Goal: Task Accomplishment & Management: Complete application form

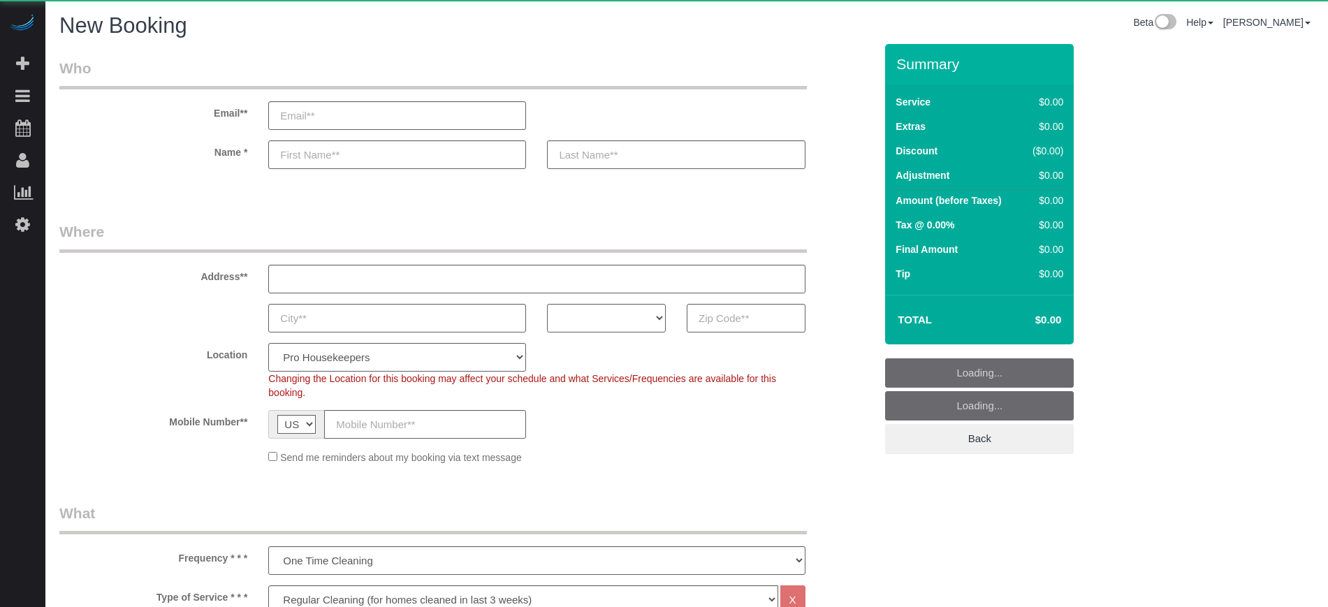
select select "4"
select select "number:9"
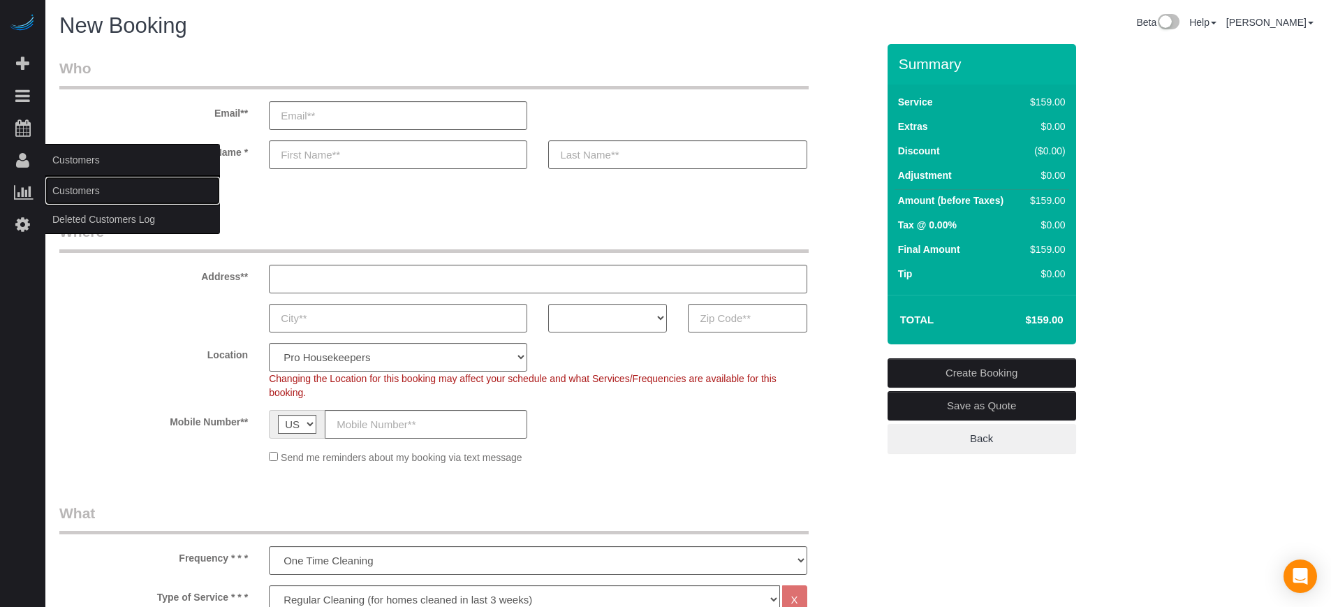
drag, startPoint x: 71, startPoint y: 184, endPoint x: 102, endPoint y: 175, distance: 31.9
click at [71, 184] on link "Customers" at bounding box center [132, 191] width 175 height 28
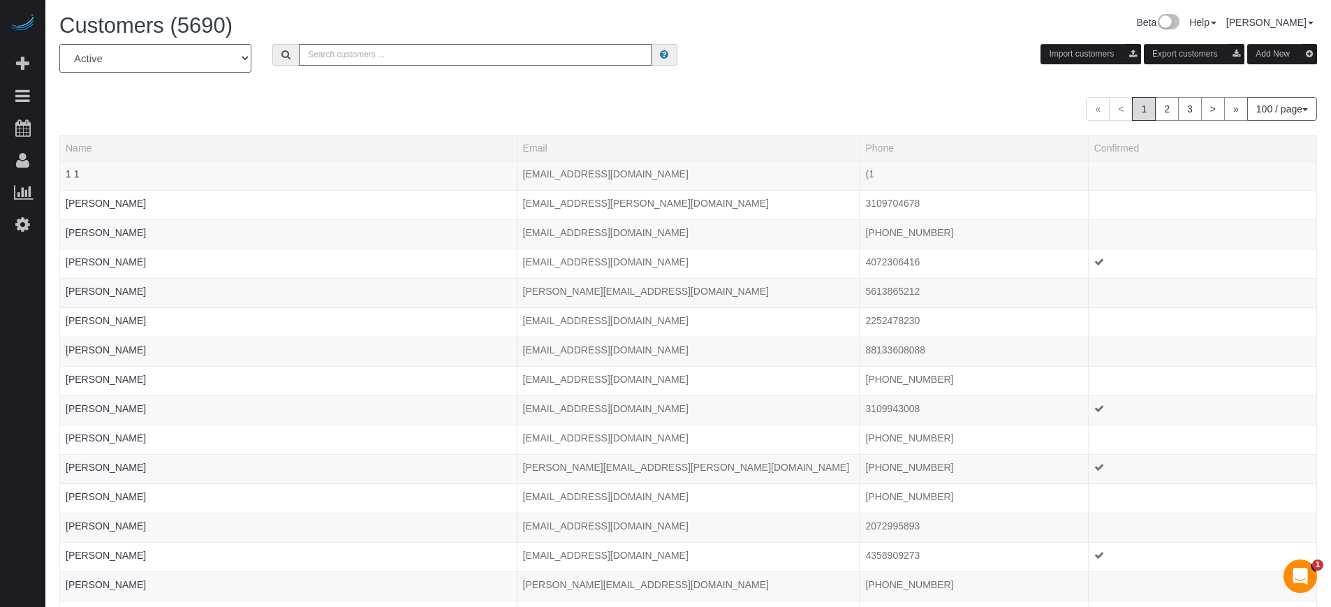
click at [369, 52] on input "text" at bounding box center [475, 55] width 353 height 22
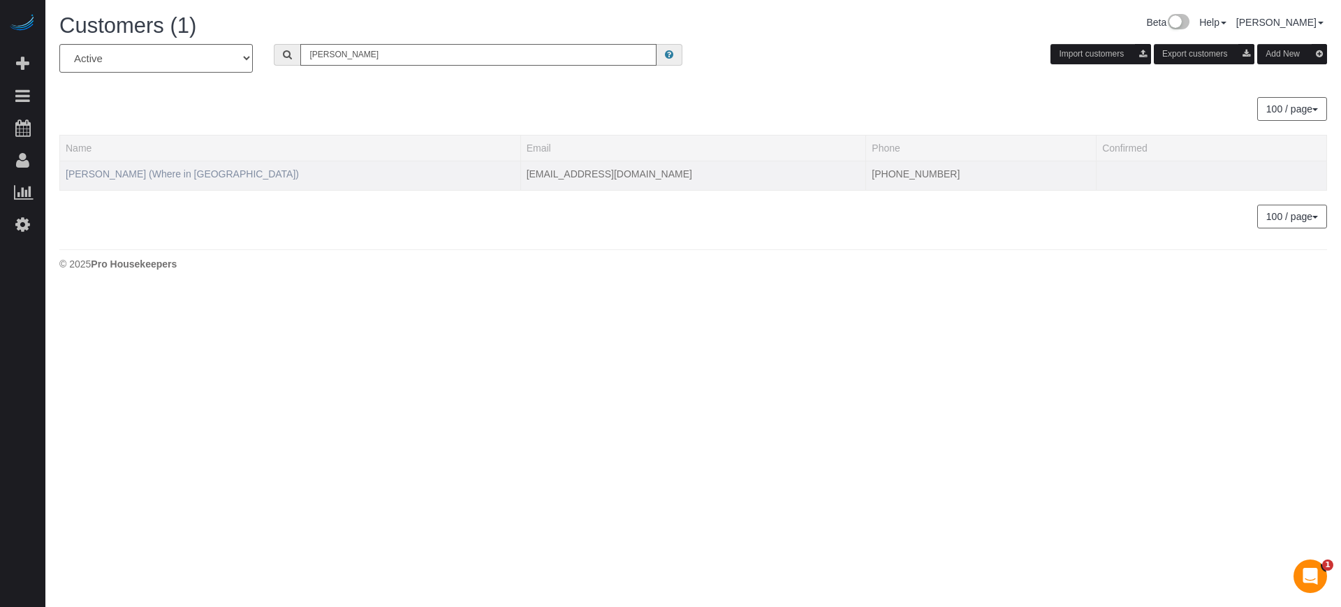
type input "sofia g"
click at [162, 174] on link "Sofia Giraldo (Where in Miami)" at bounding box center [182, 173] width 233 height 11
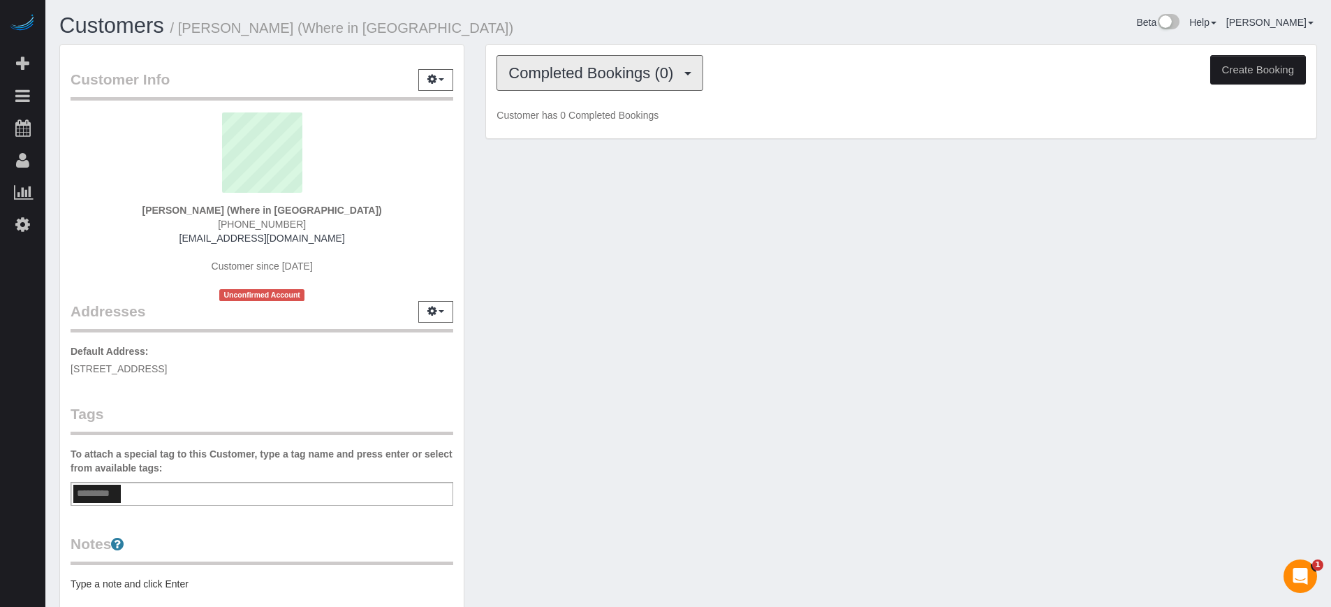
click at [594, 85] on button "Completed Bookings (0)" at bounding box center [600, 73] width 207 height 36
click at [610, 243] on div "Customer Info Edit Contact Info Send Message Email Preferences Special Sales Ta…" at bounding box center [688, 386] width 1279 height 685
click at [1251, 74] on button "Create Booking" at bounding box center [1258, 69] width 96 height 29
select select "FL"
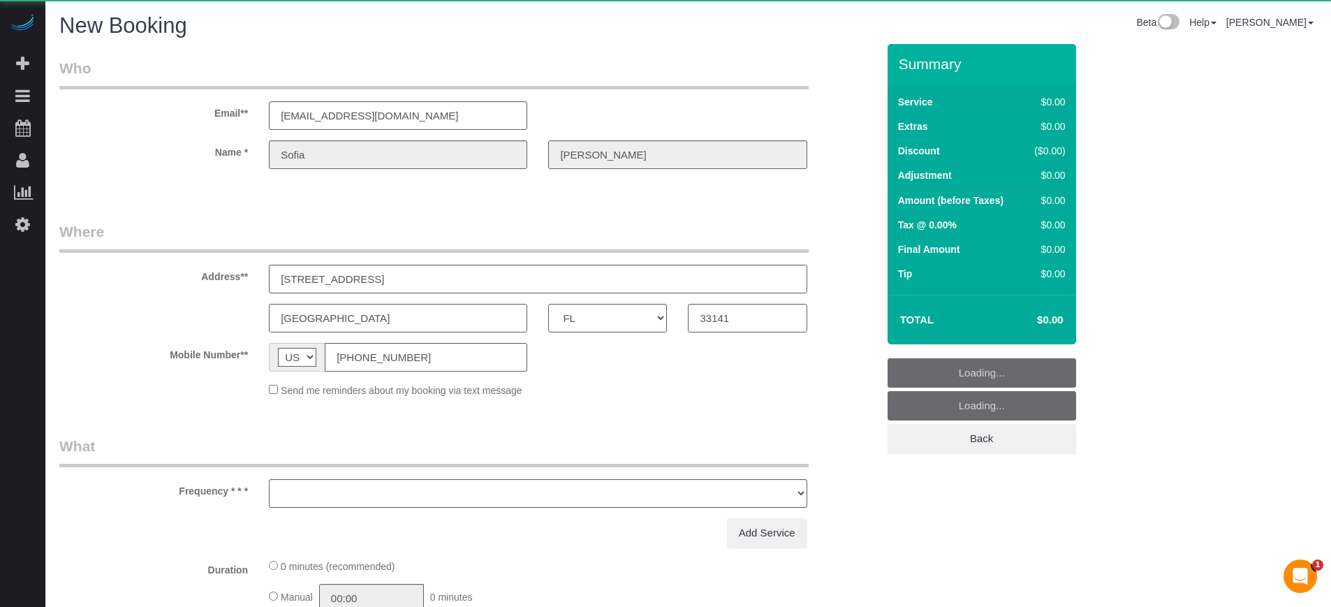
select select "number:9"
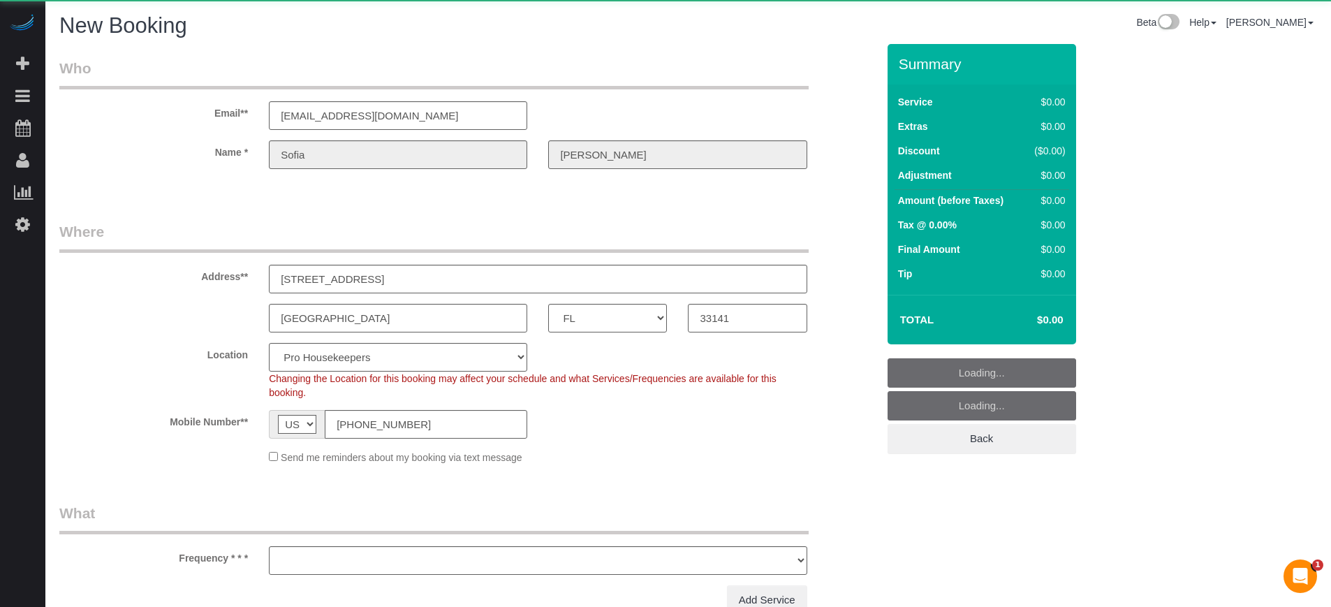
select select "object:2580"
select select "4"
select select "2"
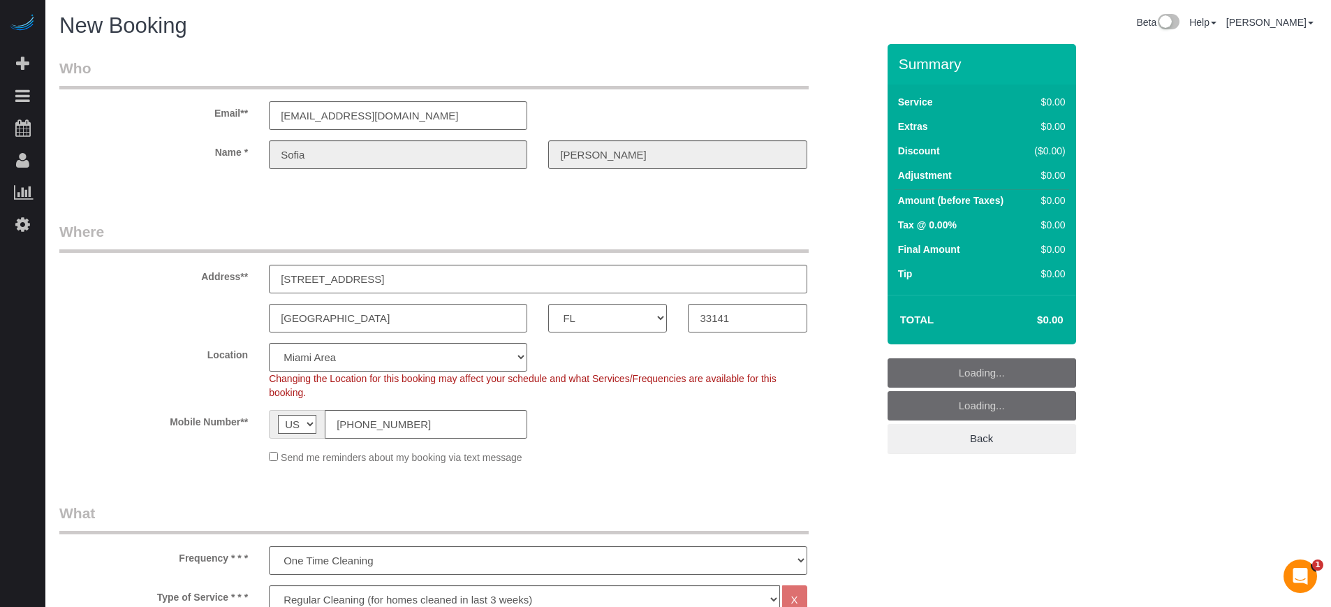
select select "object:2716"
select select "234"
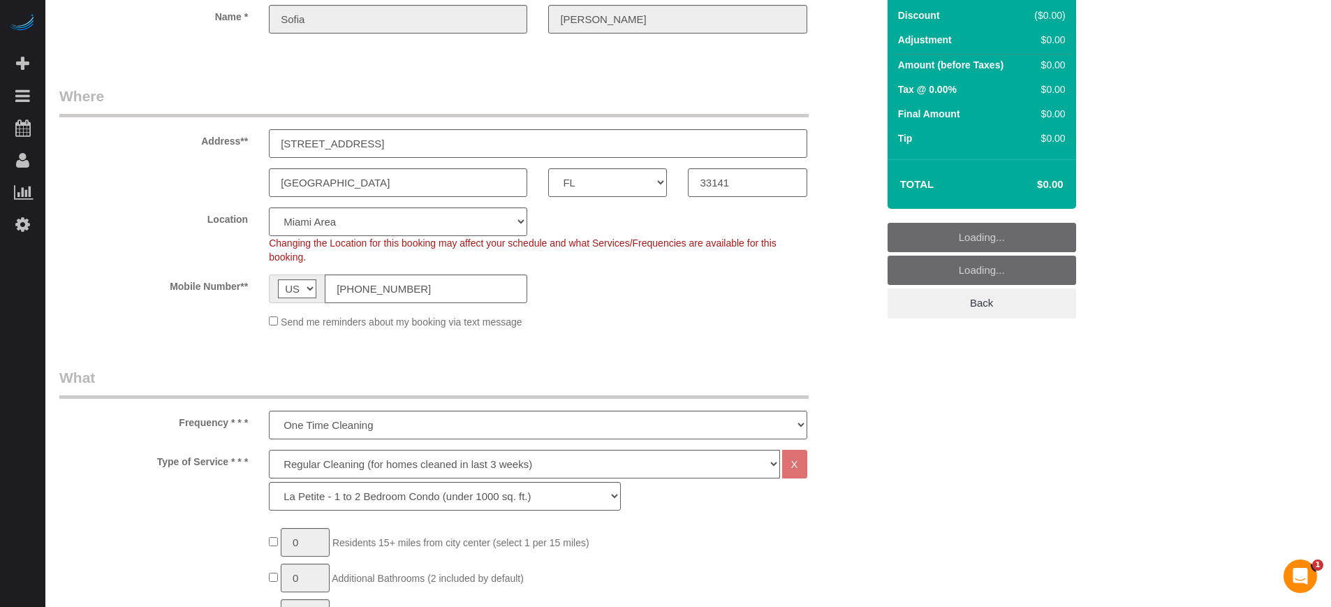
scroll to position [262, 0]
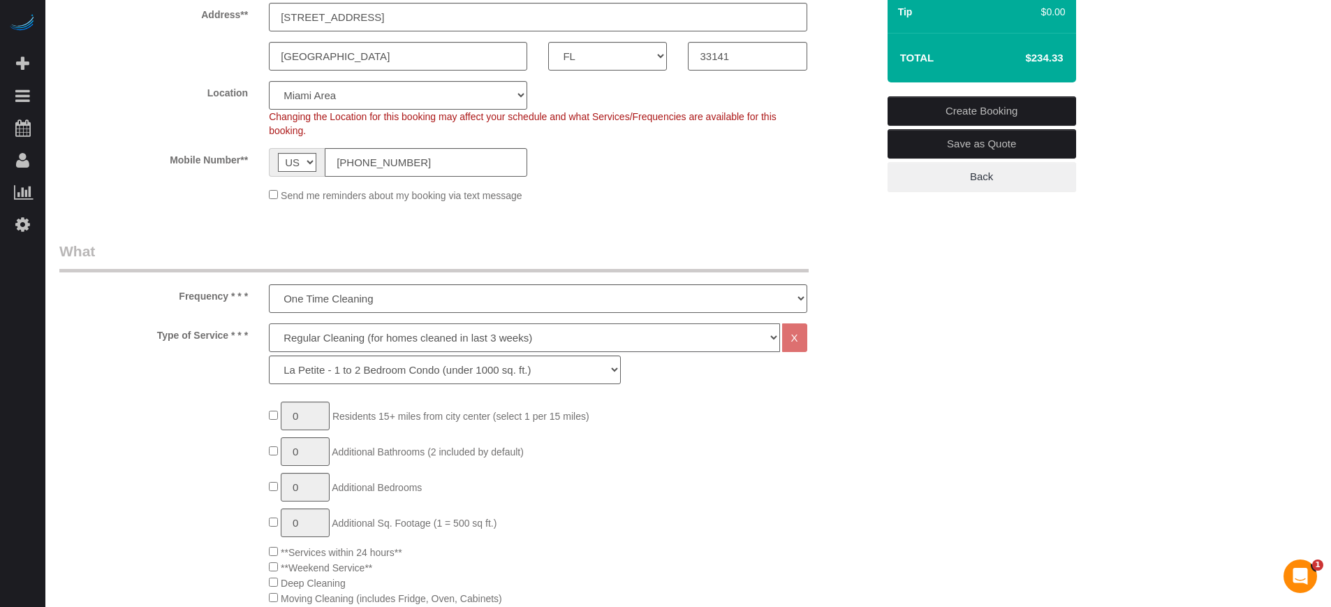
click at [328, 341] on select "Deep Cleaning (for homes that have not been cleaned in 3+ weeks) Spruce Regular…" at bounding box center [524, 337] width 511 height 29
select select "5"
click at [269, 323] on select "Deep Cleaning (for homes that have not been cleaned in 3+ weeks) Spruce Regular…" at bounding box center [524, 337] width 511 height 29
select select "241"
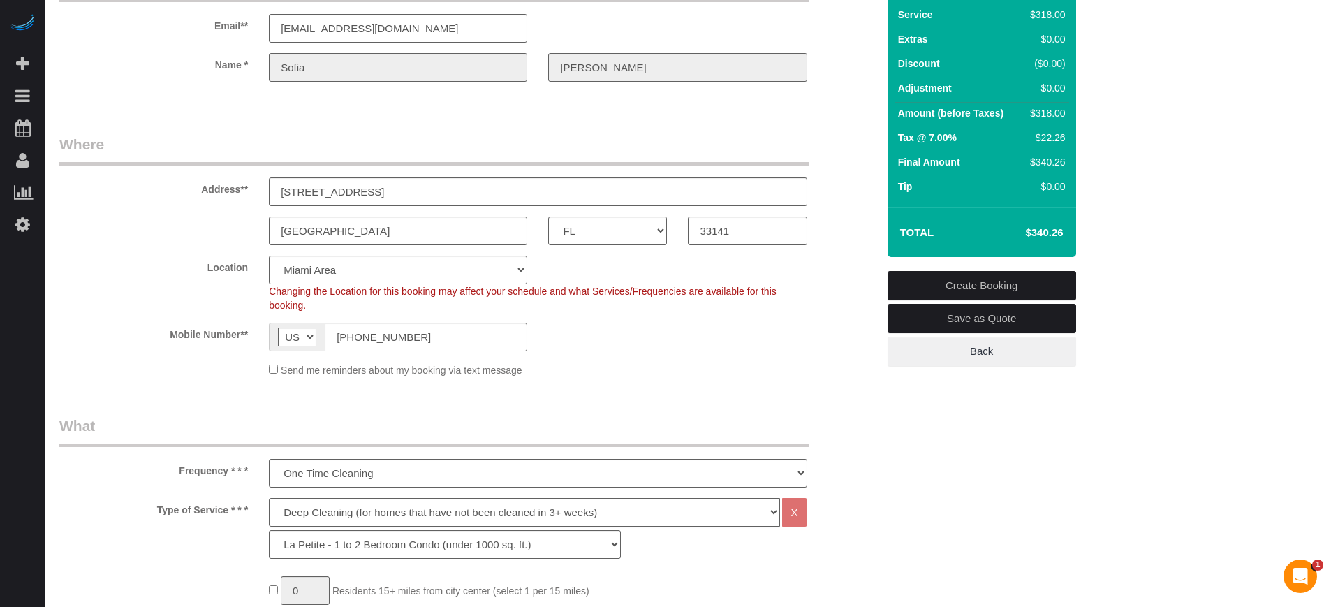
scroll to position [437, 0]
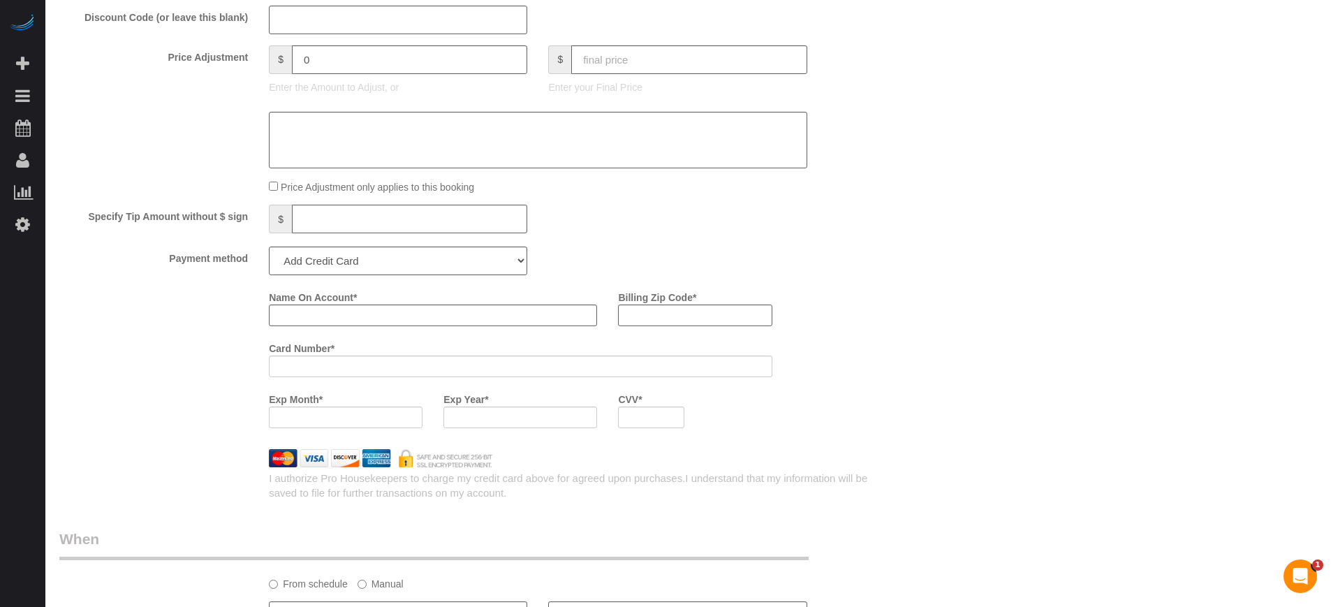
scroll to position [1746, 0]
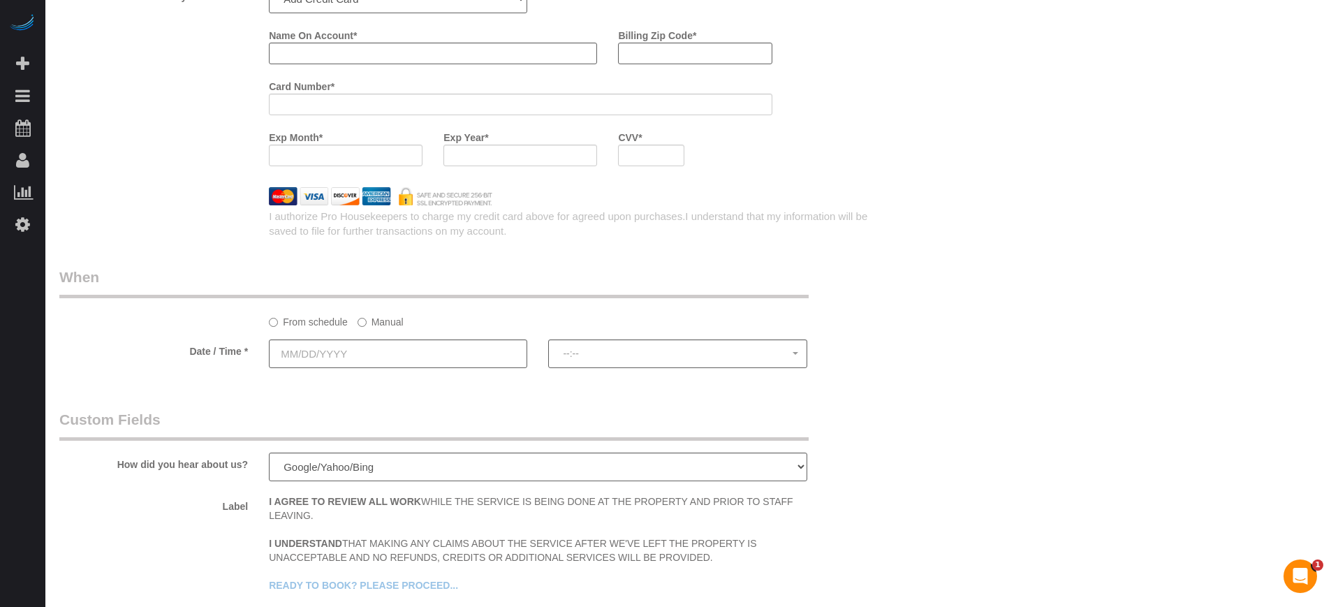
click at [413, 360] on input "text" at bounding box center [398, 353] width 258 height 29
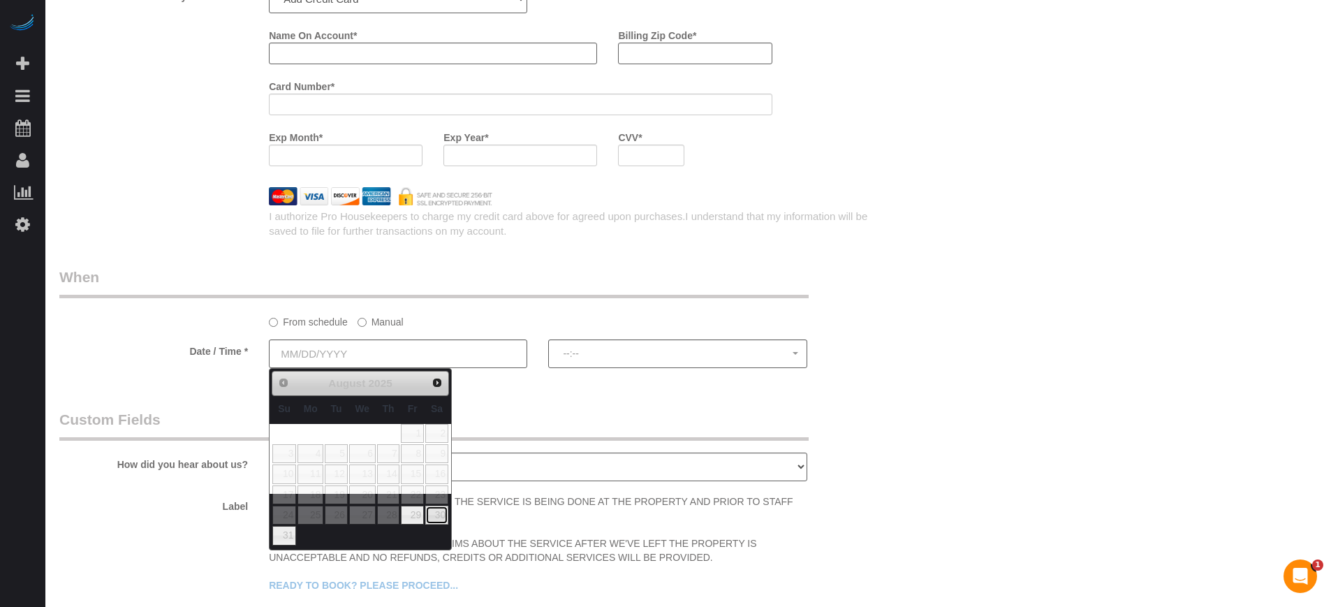
click at [442, 513] on link "30" at bounding box center [436, 515] width 23 height 19
type input "[DATE]"
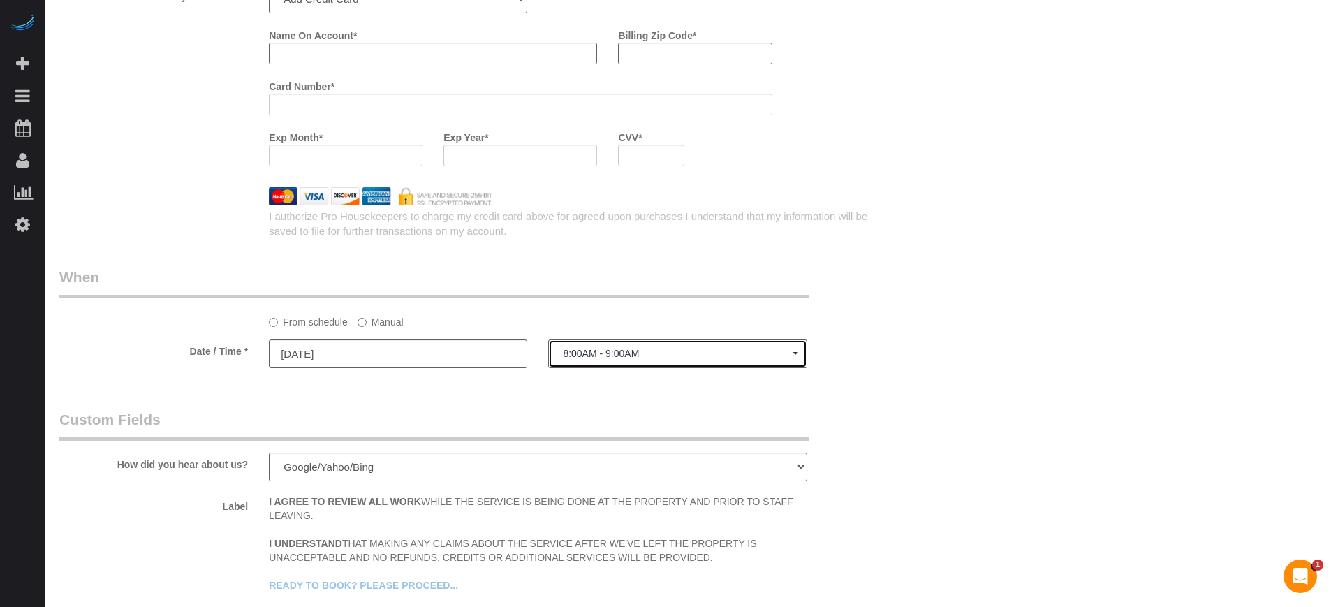
click at [588, 363] on button "8:00AM - 9:00AM" at bounding box center [677, 353] width 258 height 29
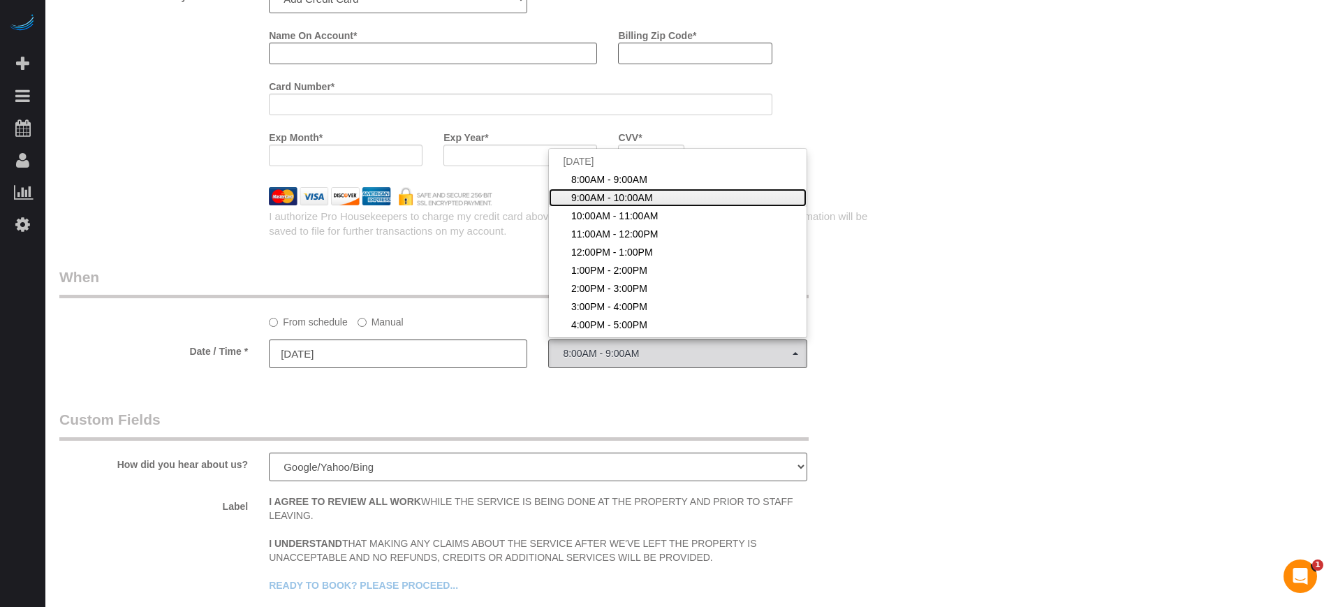
click at [598, 193] on span "9:00AM - 10:00AM" at bounding box center [612, 198] width 82 height 14
select select "spot2"
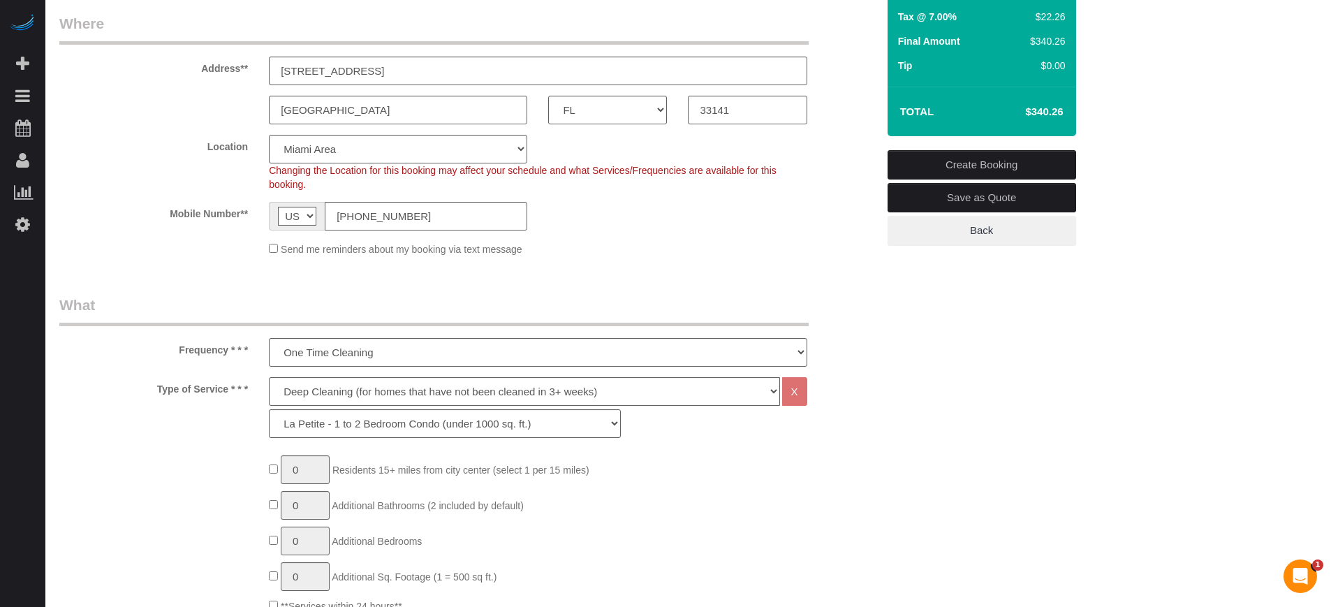
scroll to position [201, 0]
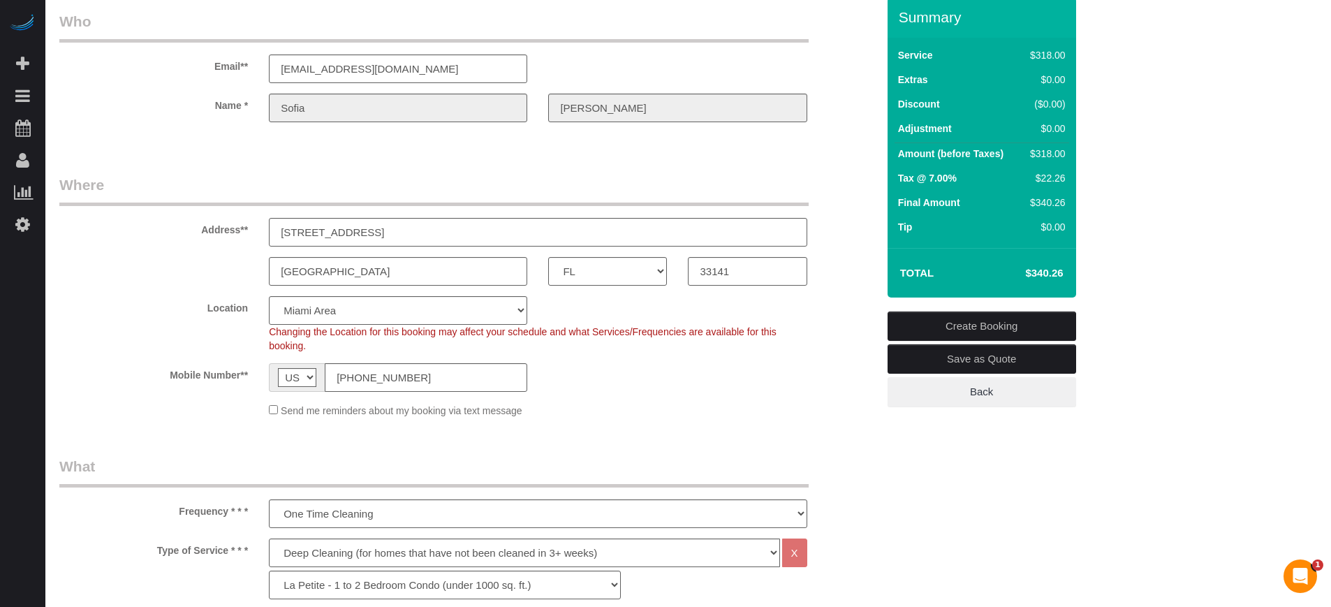
scroll to position [0, 0]
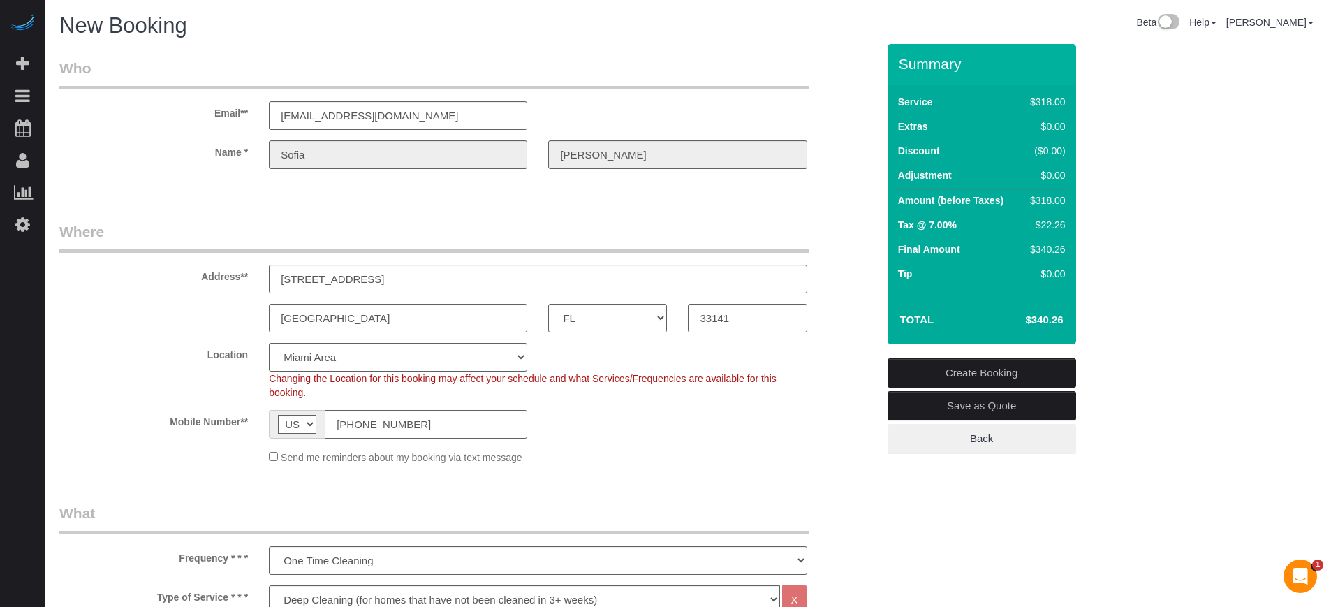
click at [267, 161] on div "Sofia" at bounding box center [397, 154] width 279 height 29
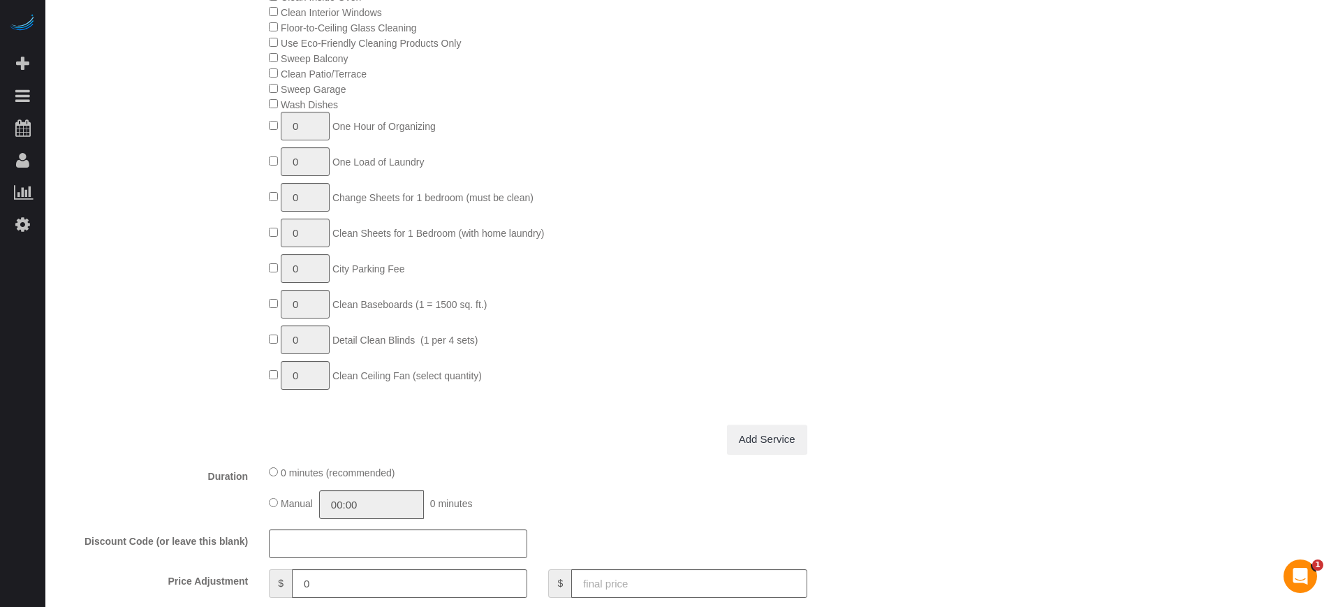
scroll to position [1397, 0]
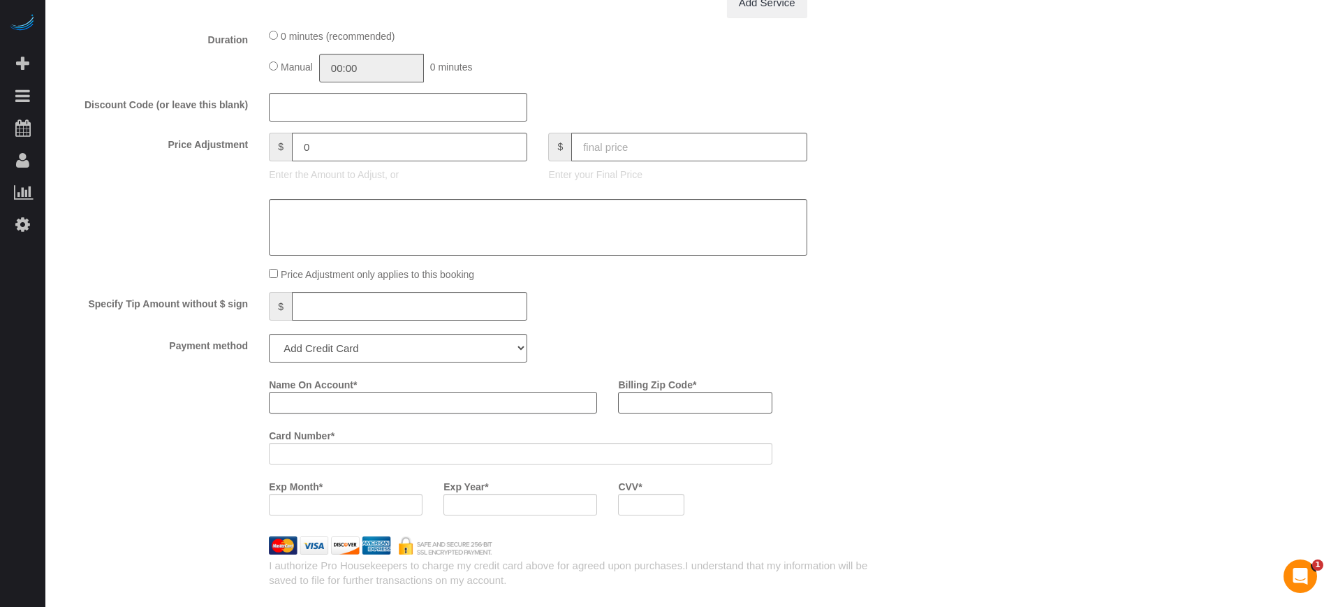
click at [397, 396] on input "Name On Account *" at bounding box center [433, 403] width 328 height 22
paste input "Sofia"
click at [939, 332] on div "Who Email** sales@sofiagiraldo.com Name * Sofia Giraldo Where Address** 330 86t…" at bounding box center [688, 93] width 1258 height 2893
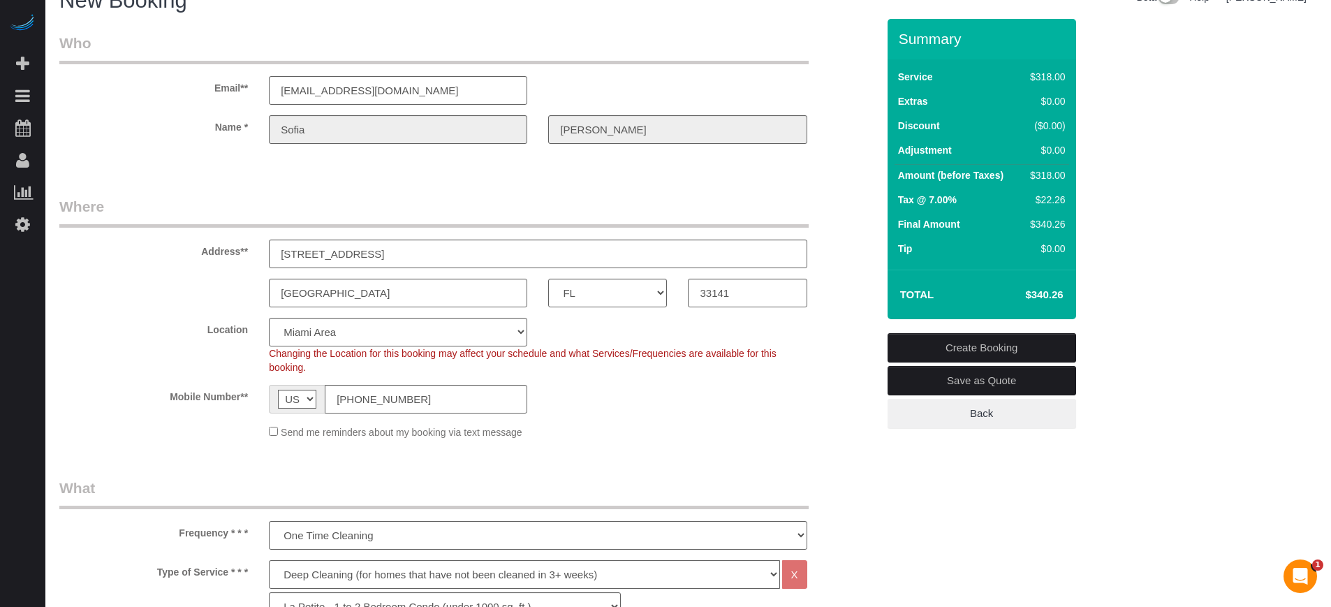
scroll to position [0, 0]
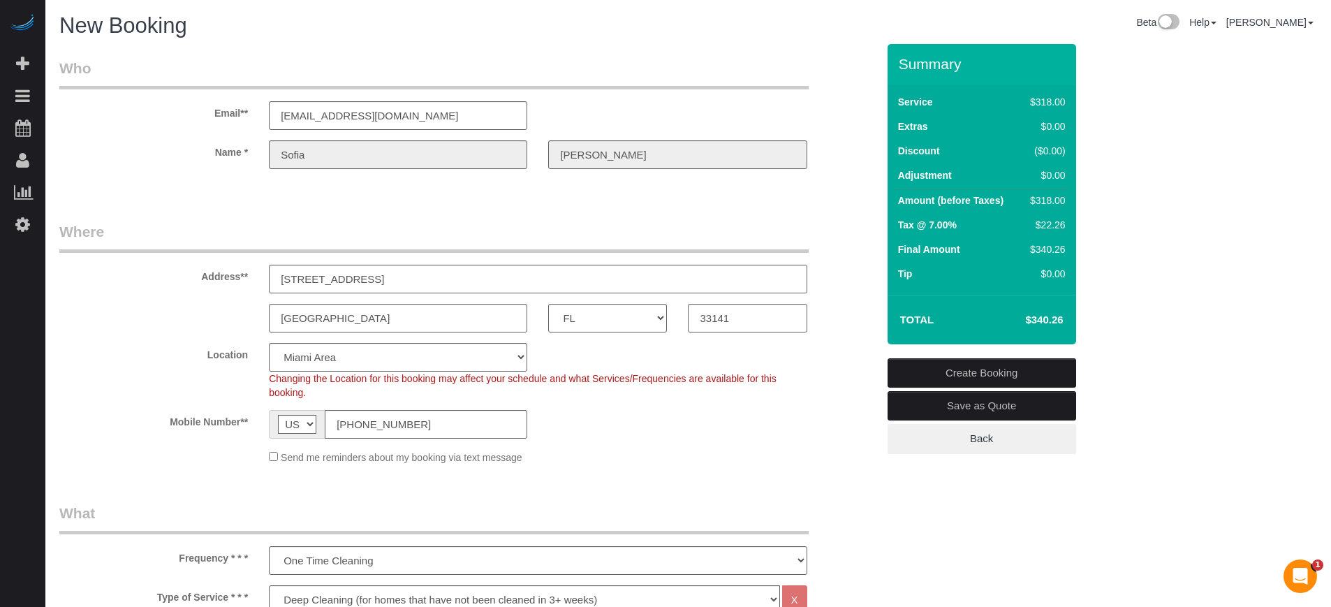
click at [542, 156] on div "[PERSON_NAME]" at bounding box center [677, 154] width 279 height 29
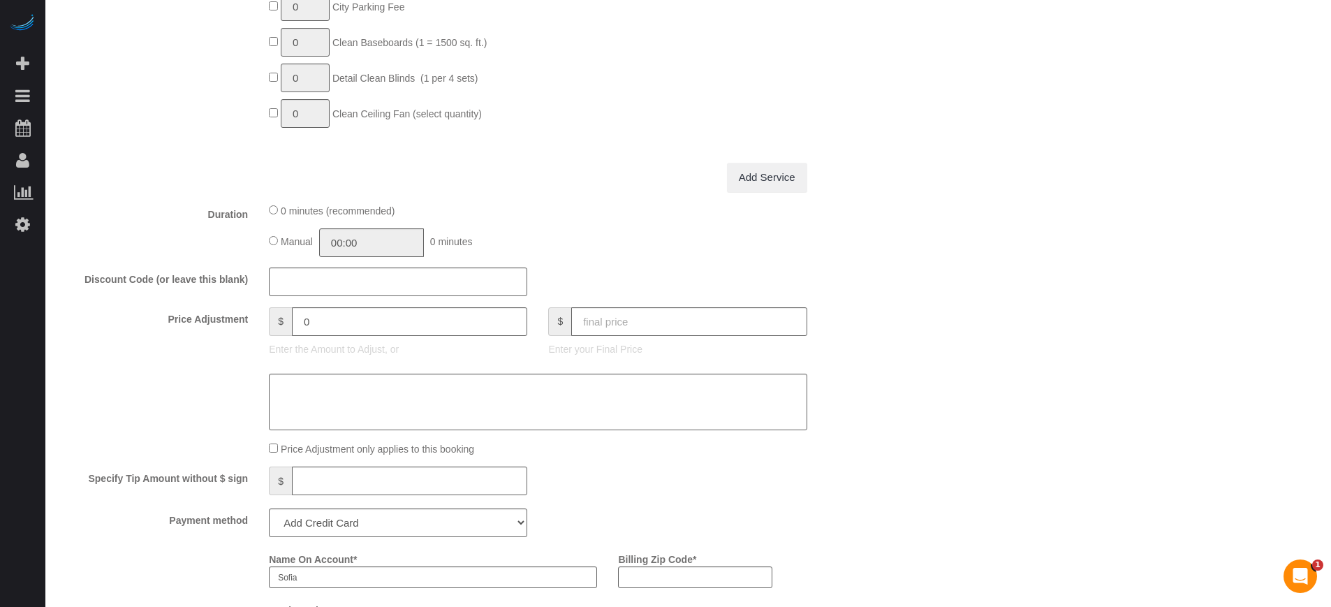
scroll to position [1571, 0]
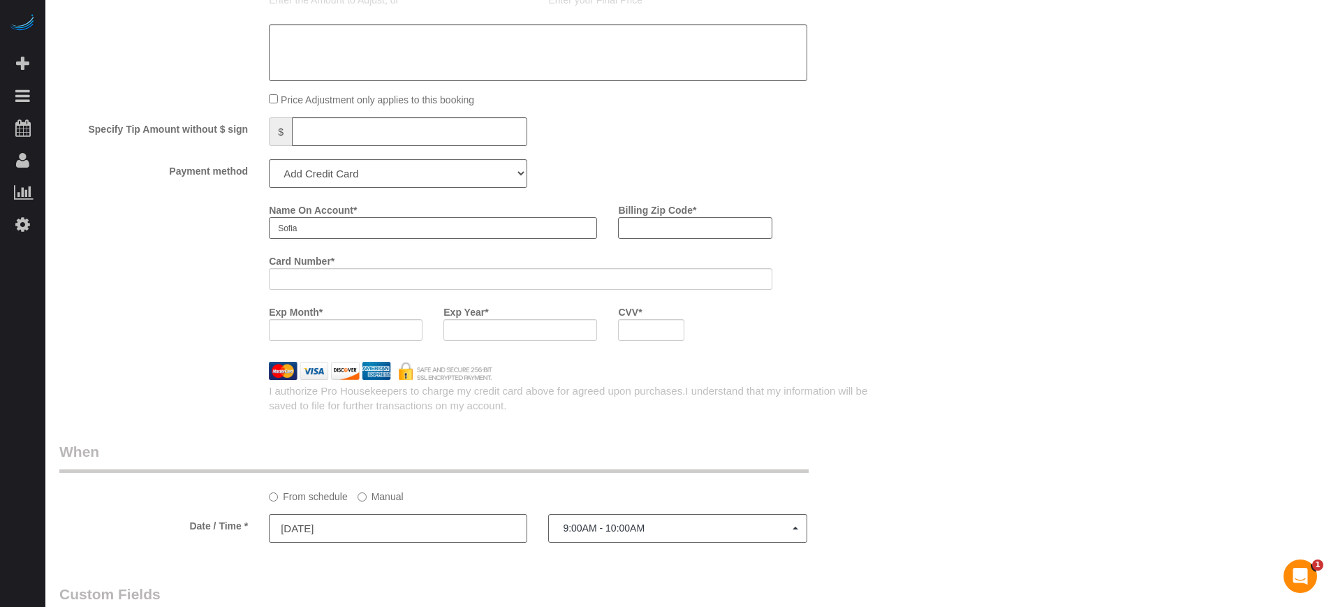
click at [400, 222] on input "Sofia" at bounding box center [433, 228] width 328 height 22
paste input "[PERSON_NAME]"
type input "Sofia Giraldo"
click at [663, 230] on input "Billing Zip Code *" at bounding box center [695, 228] width 154 height 22
type input "33139"
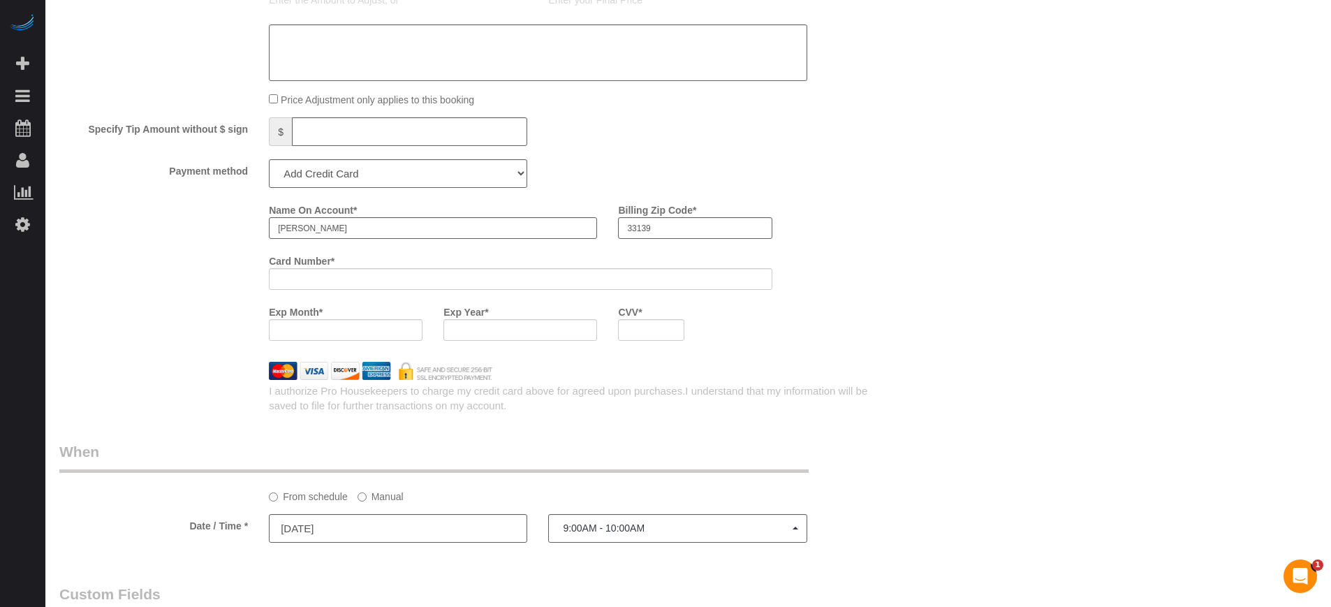
click at [81, 315] on div "Name On Account * Sofia Giraldo Billing Zip Code * 33139 Card Number * Exp Mont…" at bounding box center [468, 274] width 839 height 153
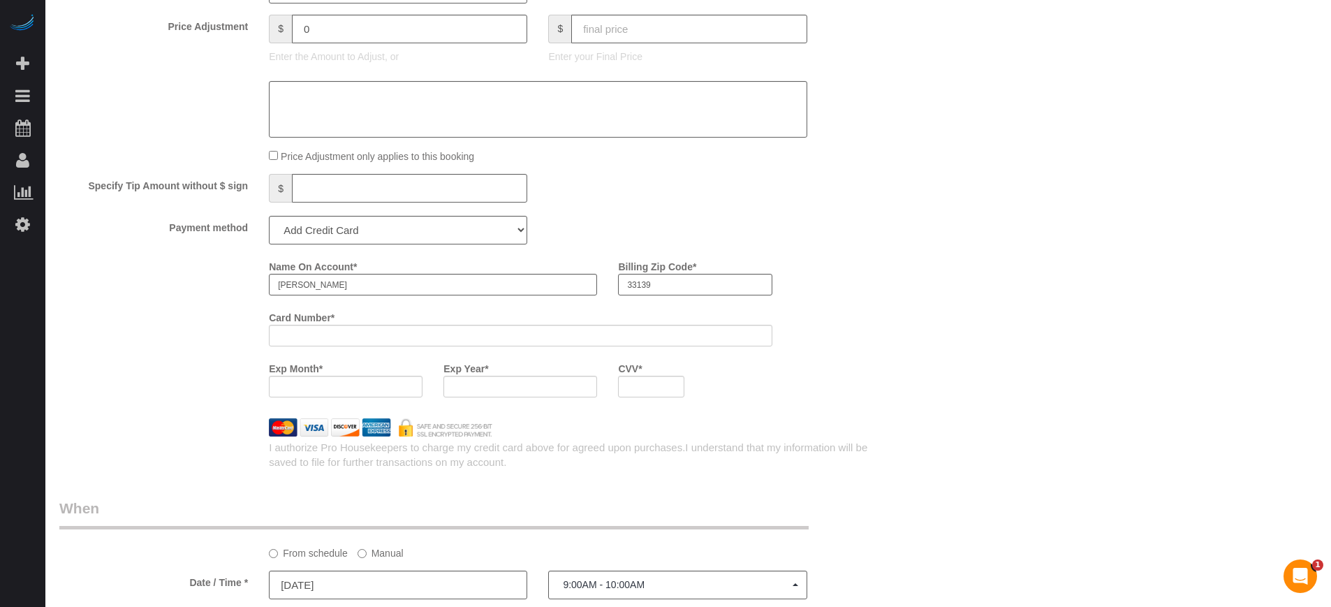
scroll to position [1484, 0]
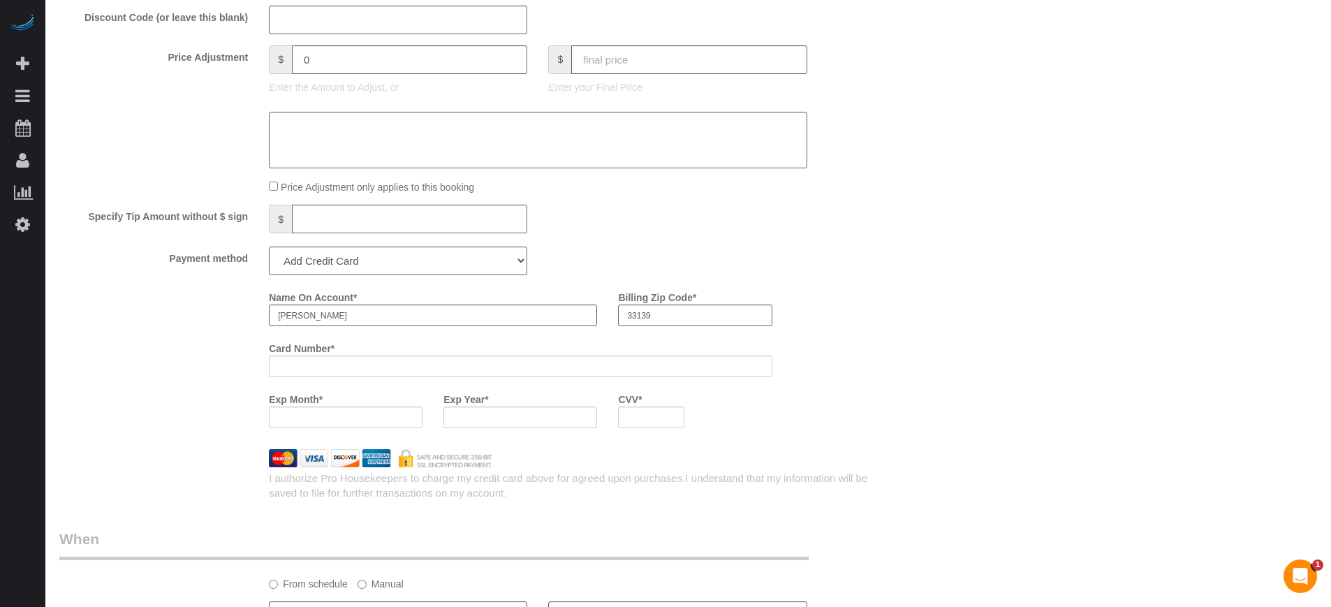
click at [221, 381] on div "Name On Account * Sofia Giraldo Billing Zip Code * 33139 Card Number * Exp Mont…" at bounding box center [468, 362] width 839 height 153
click at [933, 393] on div "Who Email** sales@sofiagiraldo.com Name * Sofia Giraldo Where Address** 330 86t…" at bounding box center [688, 6] width 1258 height 2893
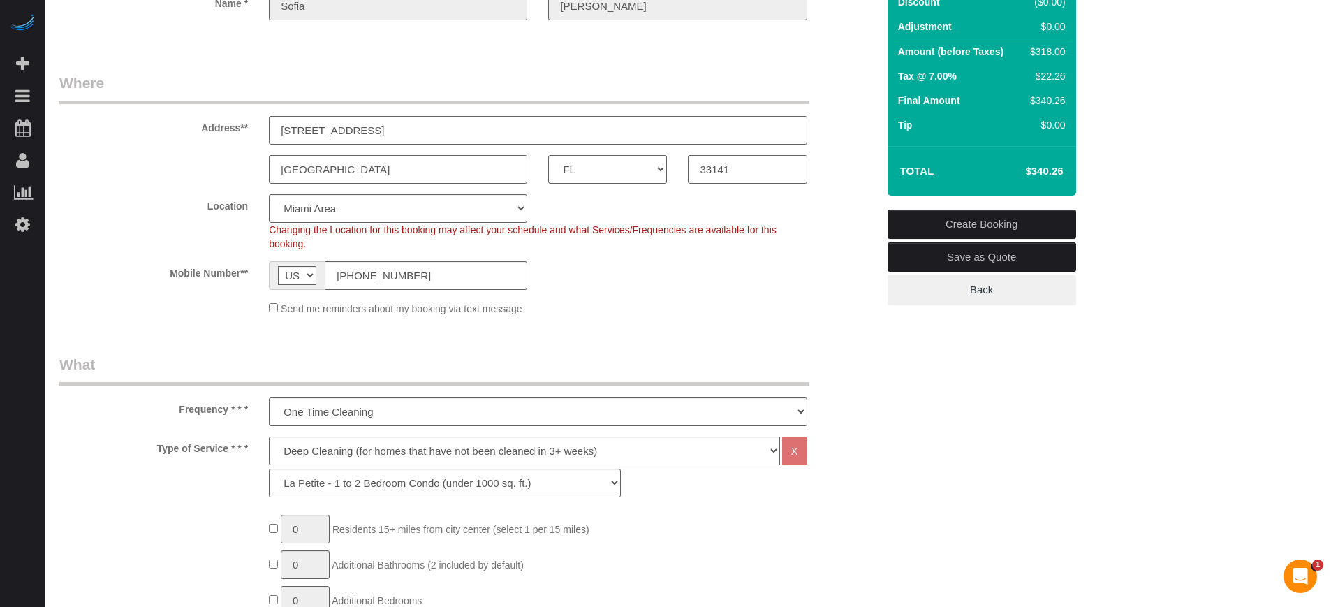
scroll to position [87, 0]
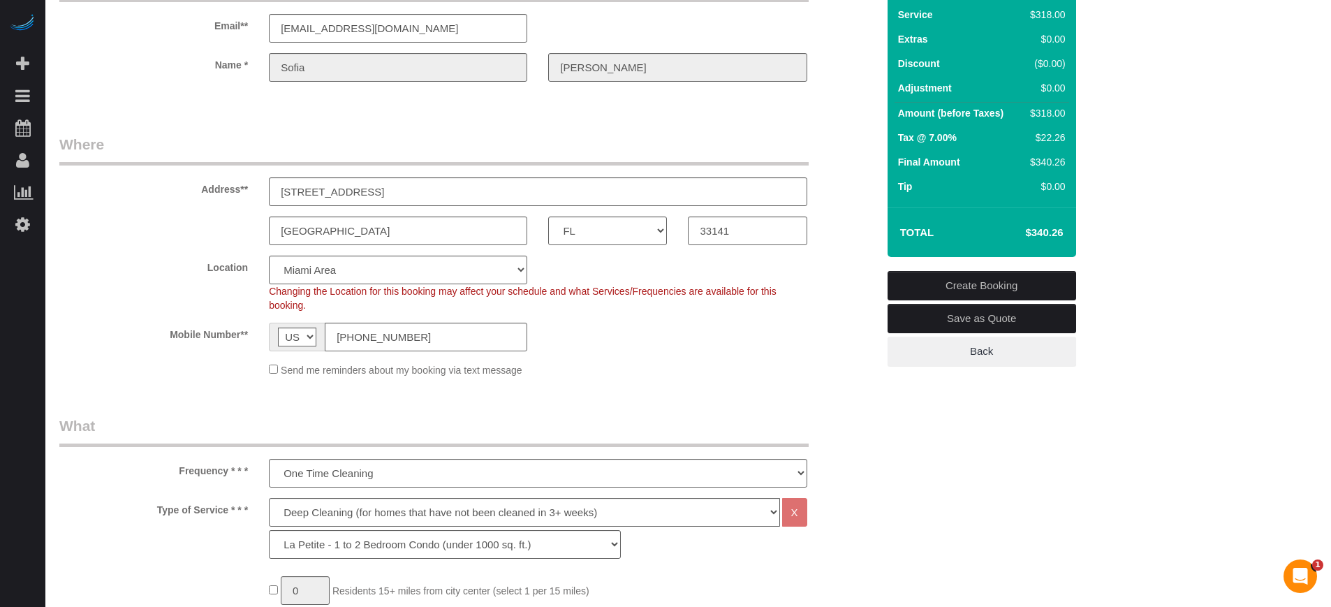
click at [951, 282] on link "Create Booking" at bounding box center [982, 285] width 189 height 29
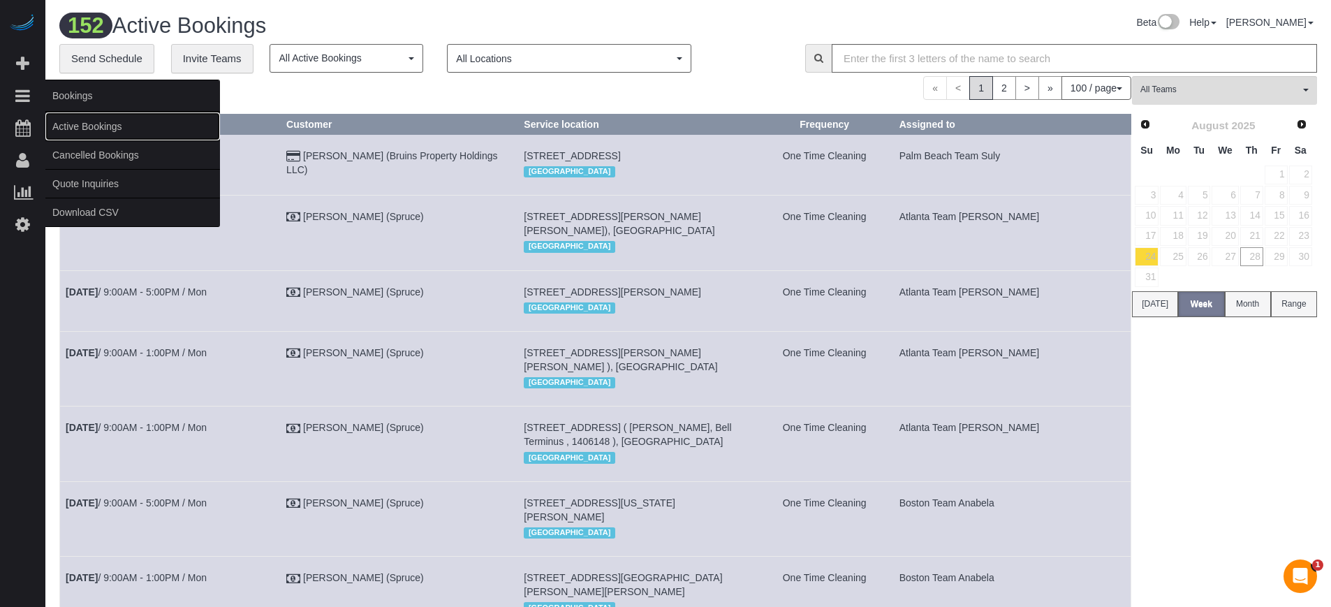
click at [90, 122] on link "Active Bookings" at bounding box center [132, 126] width 175 height 28
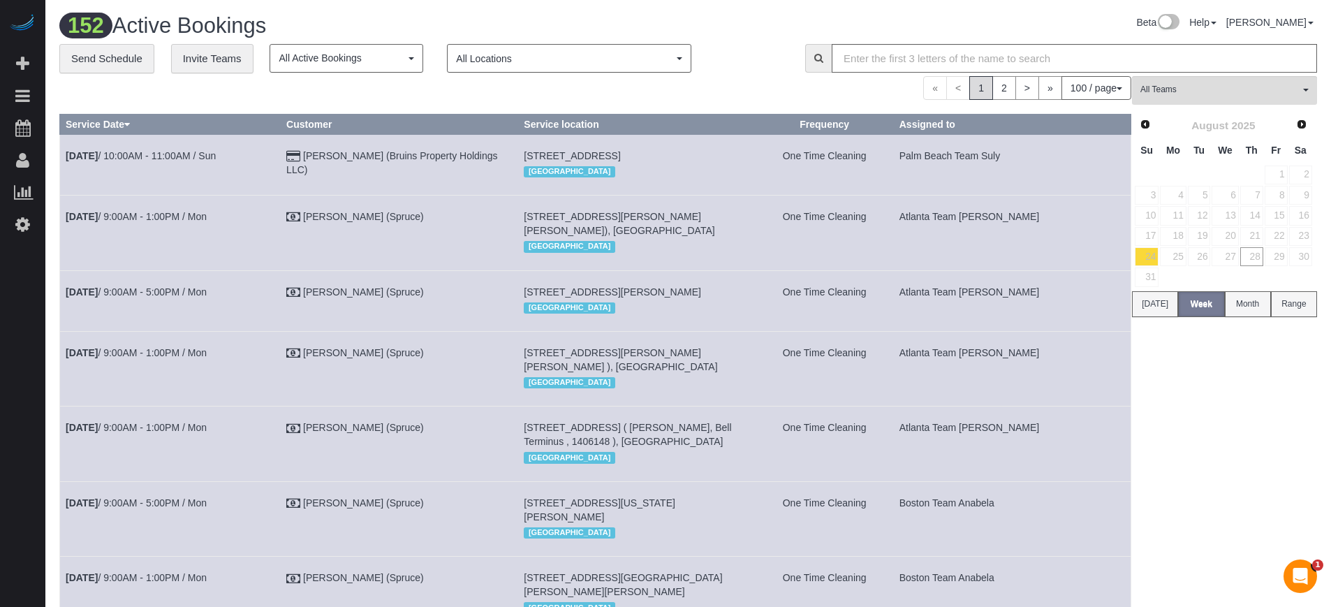
click at [761, 98] on div "« < 1 2 > » 100 / page 10 / page 20 / page 30 / page 40 / page 50 / page 100 / …" at bounding box center [595, 88] width 1072 height 24
click at [1307, 258] on link "30" at bounding box center [1300, 256] width 23 height 19
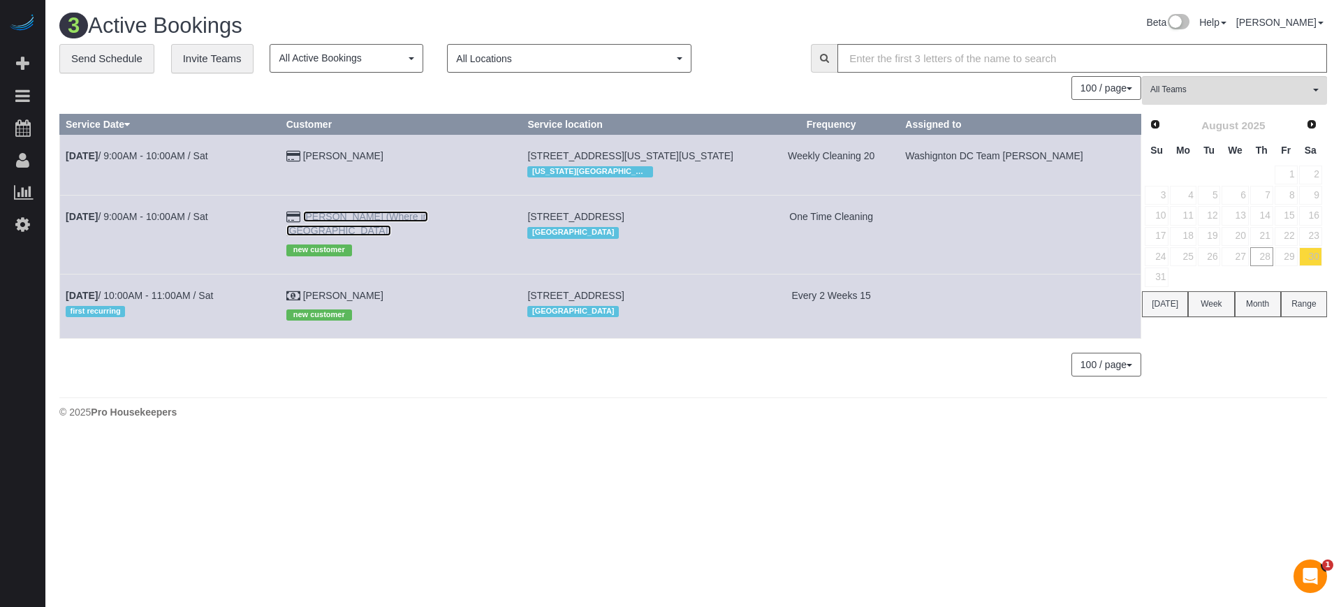
click at [379, 227] on link "Sofia Giraldo (Where in Miami)" at bounding box center [357, 223] width 142 height 25
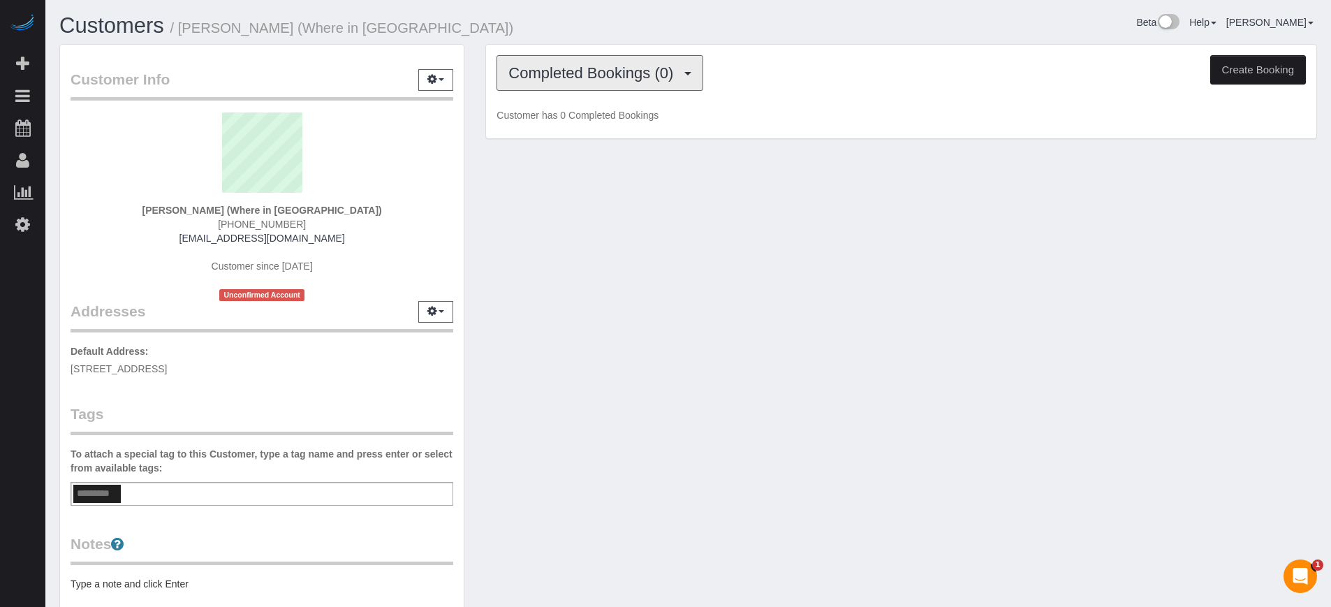
click at [517, 76] on span "Completed Bookings (0)" at bounding box center [594, 72] width 172 height 17
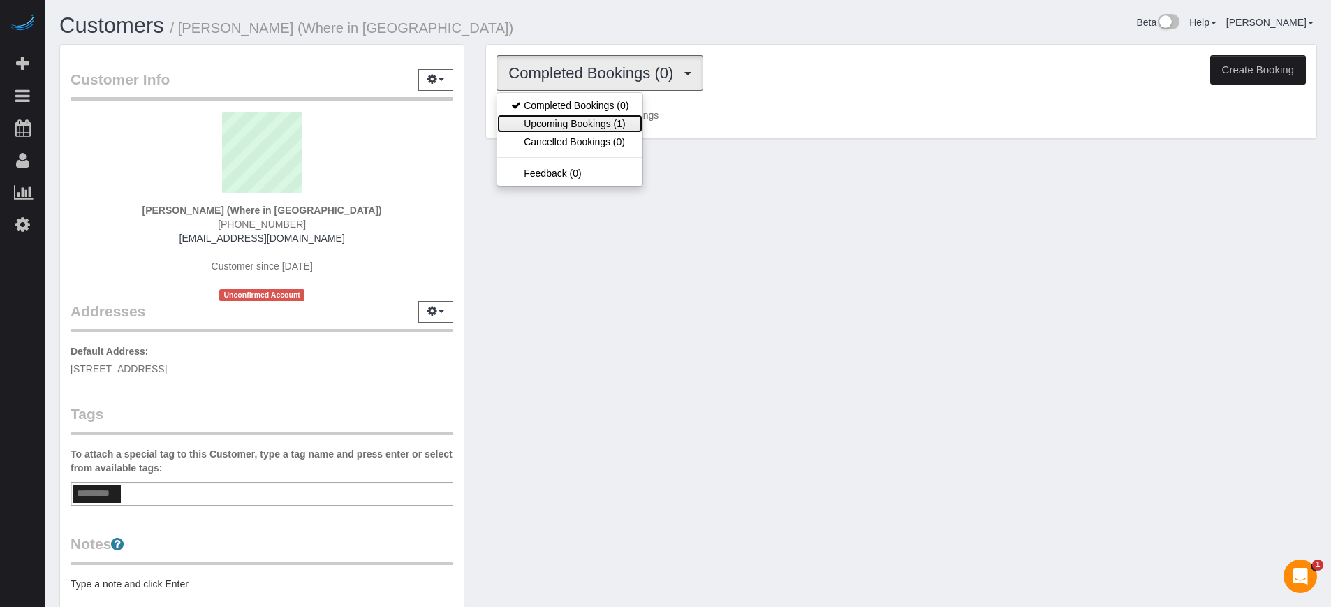
click at [559, 127] on link "Upcoming Bookings (1)" at bounding box center [569, 124] width 145 height 18
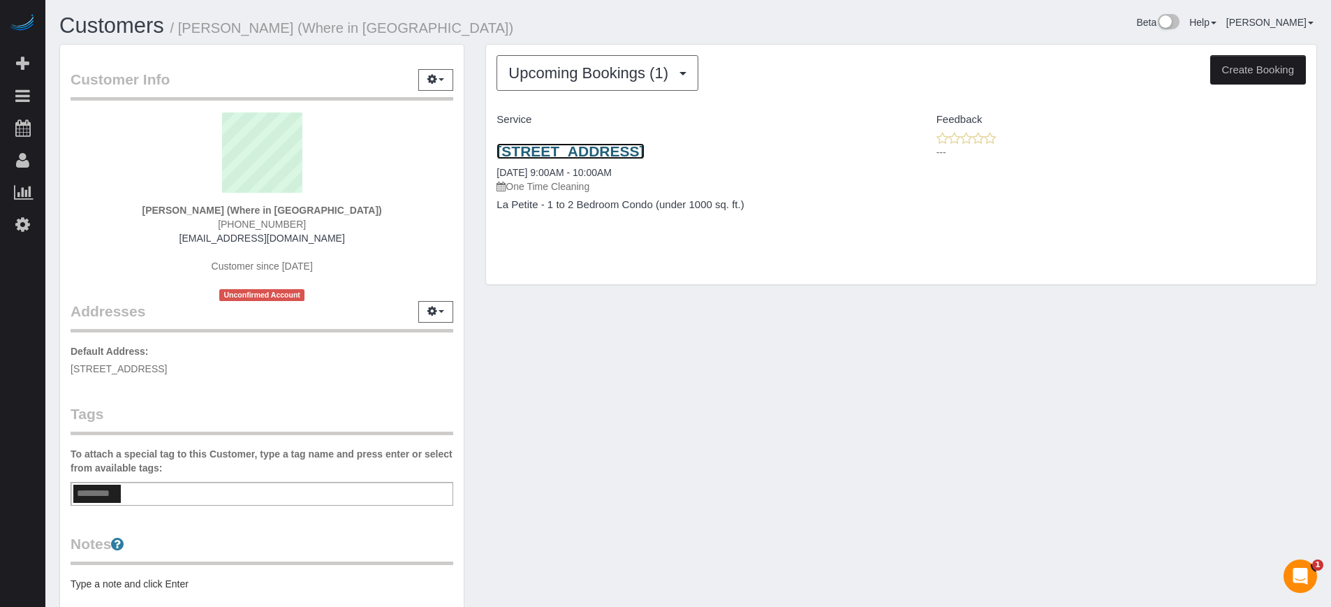
click at [557, 152] on link "330 86th St, Miami Beach, Unit 4 Fl, Miami, FL 33141" at bounding box center [570, 151] width 147 height 16
click at [552, 147] on link "330 86th St, Miami Beach, Unit 4 Fl, Miami, FL 33141" at bounding box center [570, 151] width 147 height 16
click at [1267, 430] on div "Customer Info Edit Contact Info Send Message Email Preferences Special Sales Ta…" at bounding box center [688, 388] width 1279 height 689
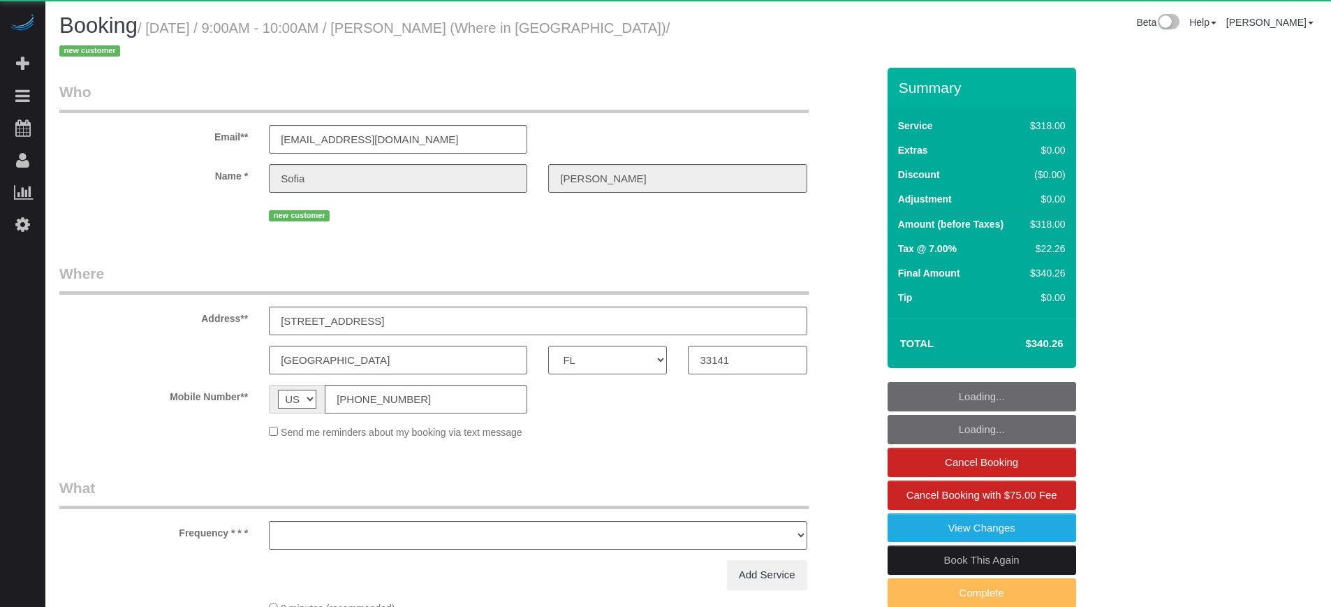
select select "FL"
select select "object:850"
select select "5"
select select "number:9"
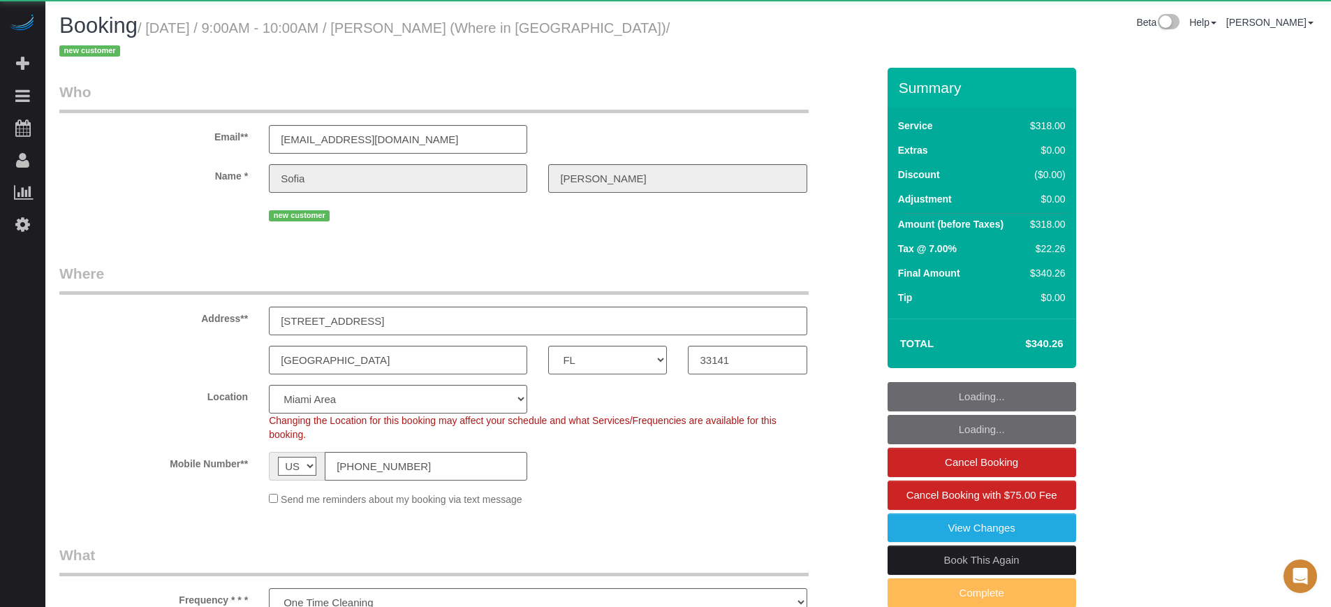
select select "spot49"
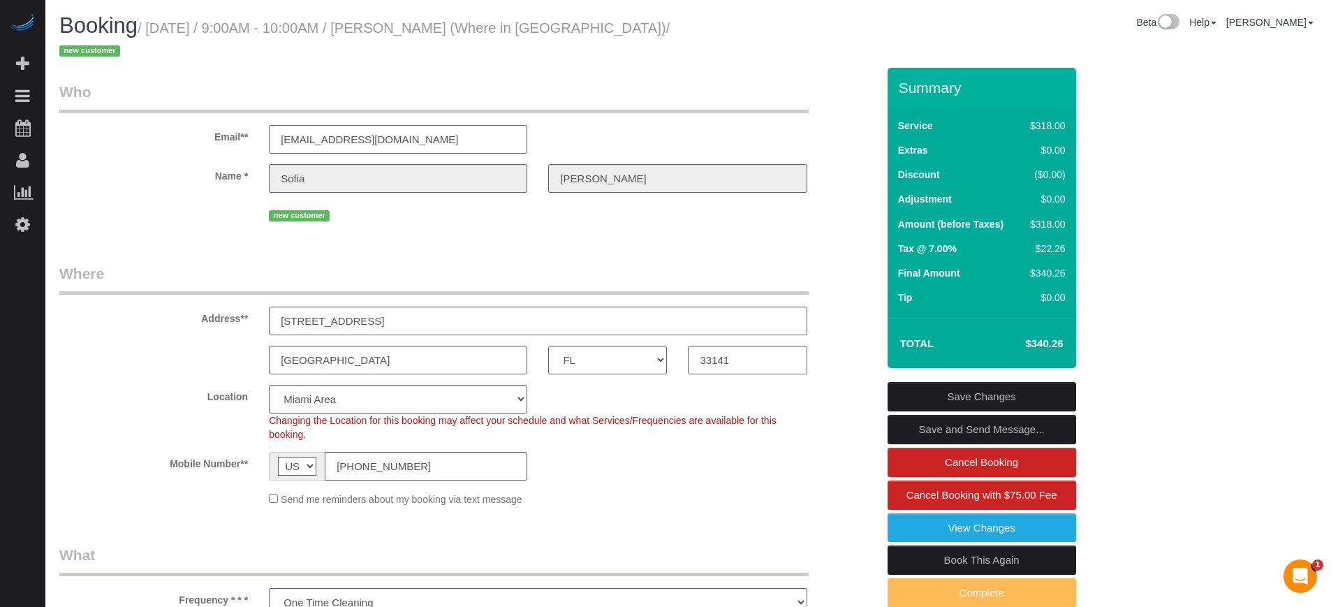
click at [822, 107] on div "Email** [EMAIL_ADDRESS][DOMAIN_NAME]" at bounding box center [468, 118] width 839 height 72
click at [829, 116] on div "Email** sales@sofiagiraldo.com" at bounding box center [468, 118] width 839 height 72
click at [437, 125] on input "[EMAIL_ADDRESS][DOMAIN_NAME]" at bounding box center [398, 139] width 258 height 29
click at [629, 107] on div "Email** sales@sofiagiraldo.com" at bounding box center [468, 118] width 839 height 72
click at [795, 115] on div "Email** sales@sofiagiraldo.com" at bounding box center [468, 118] width 839 height 72
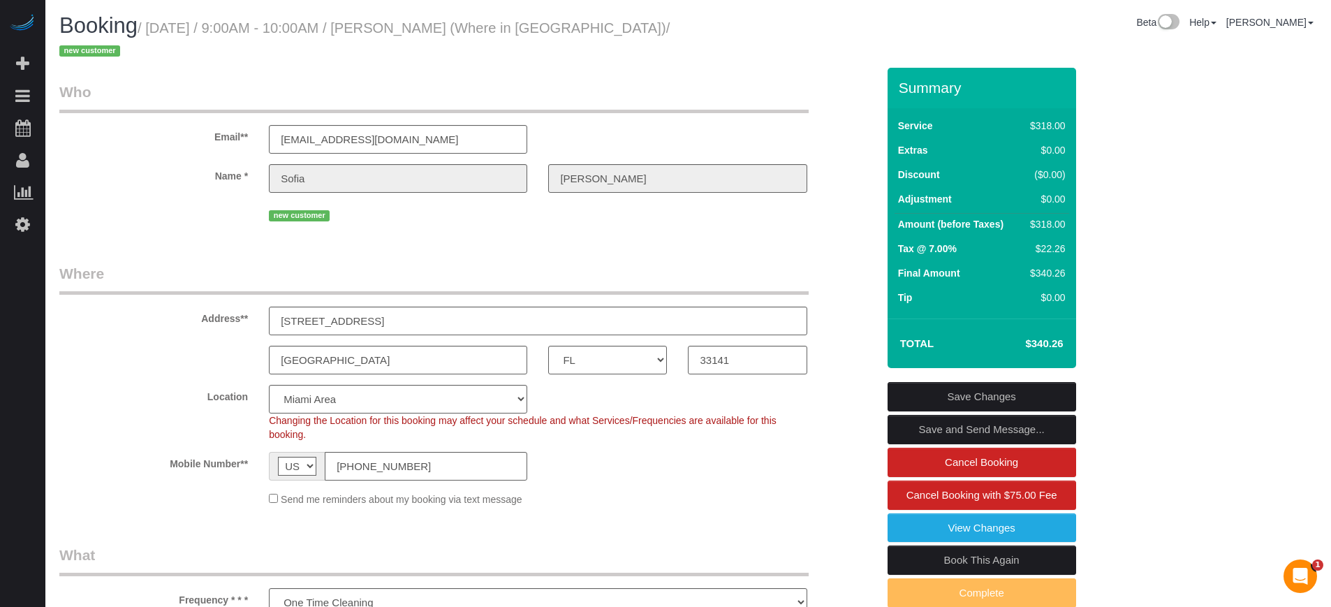
click at [828, 114] on div "Email** sales@sofiagiraldo.com" at bounding box center [468, 118] width 839 height 72
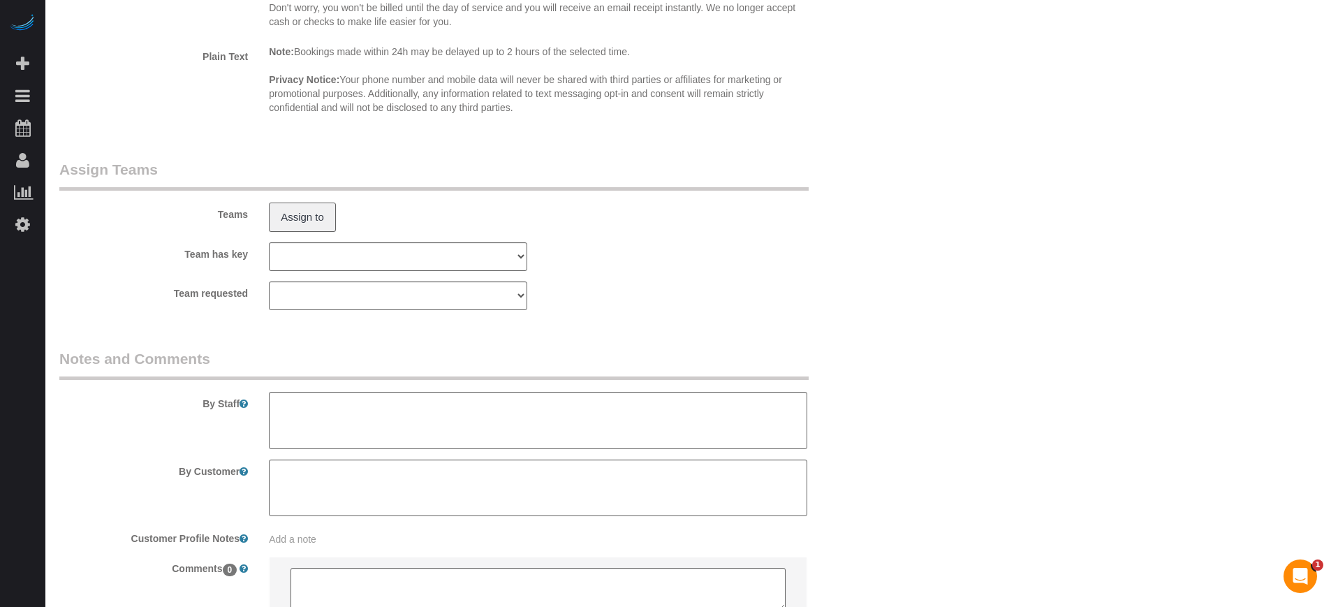
scroll to position [2272, 0]
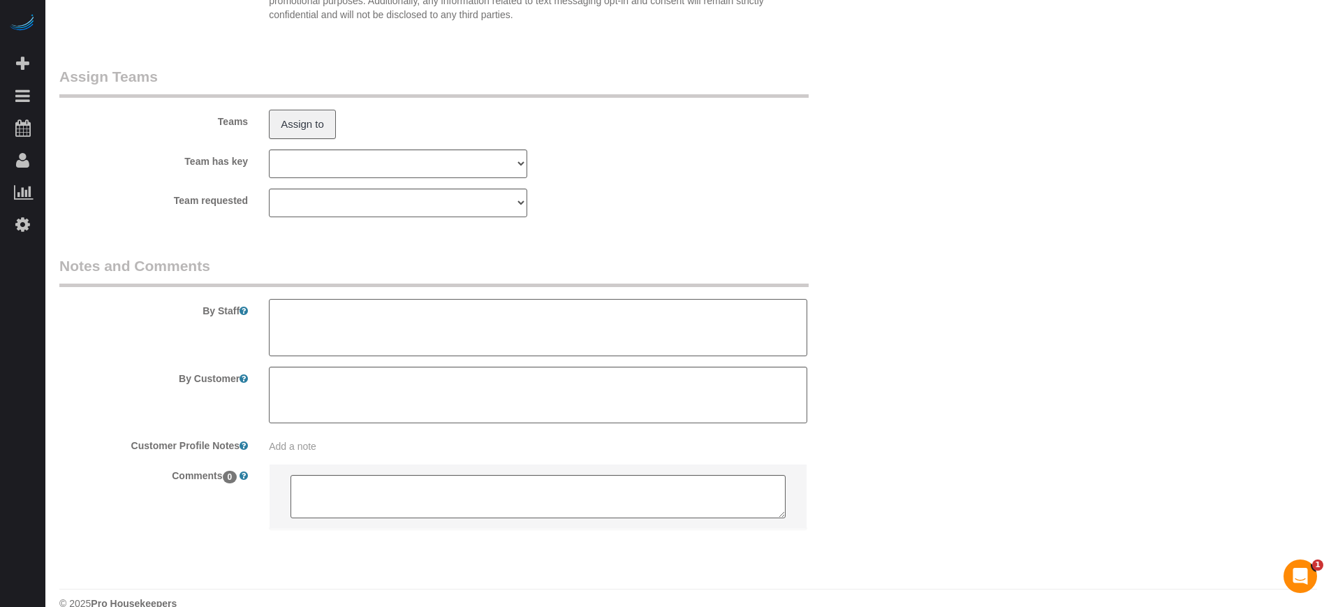
click at [336, 299] on textarea at bounding box center [538, 327] width 538 height 57
click at [351, 299] on textarea at bounding box center [538, 327] width 538 height 57
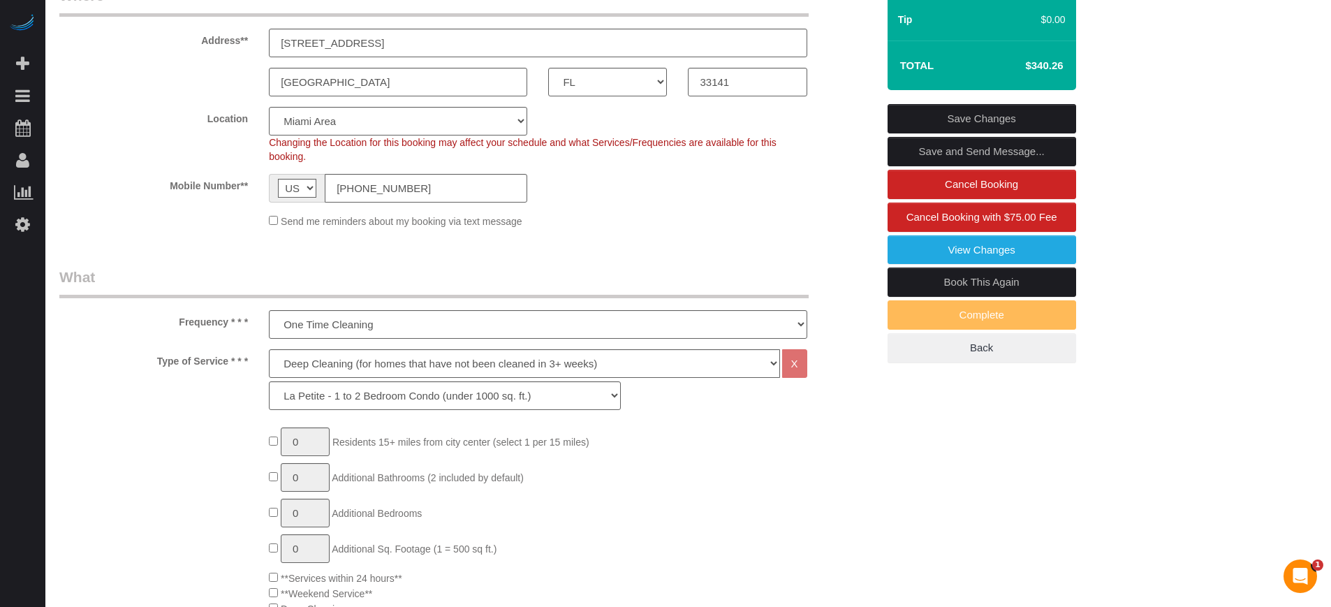
scroll to position [89, 0]
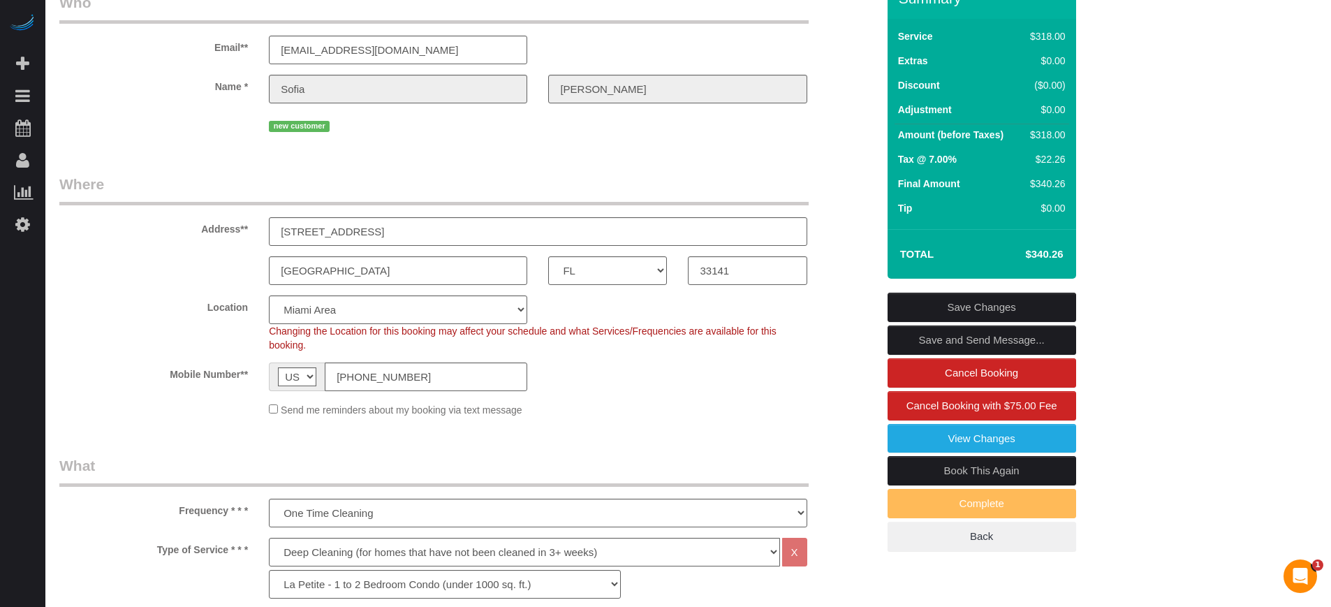
click at [833, 174] on div "Address** 330 86th St, Miami Beach, Unit 4 FL" at bounding box center [468, 210] width 839 height 72
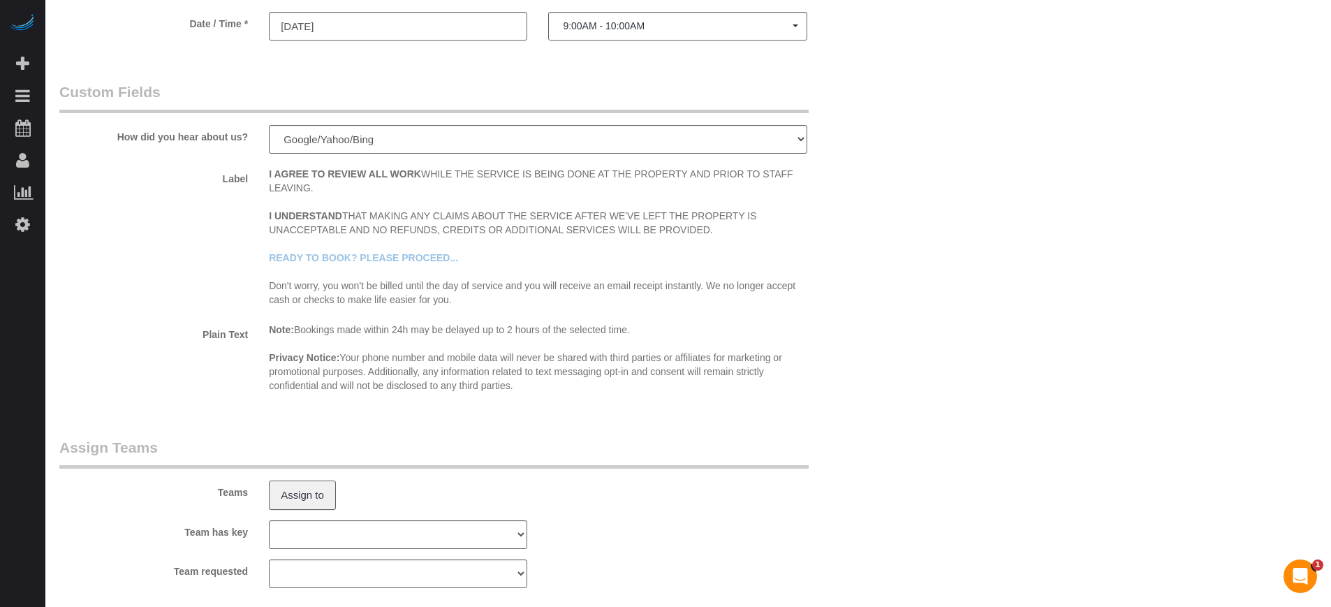
scroll to position [2272, 0]
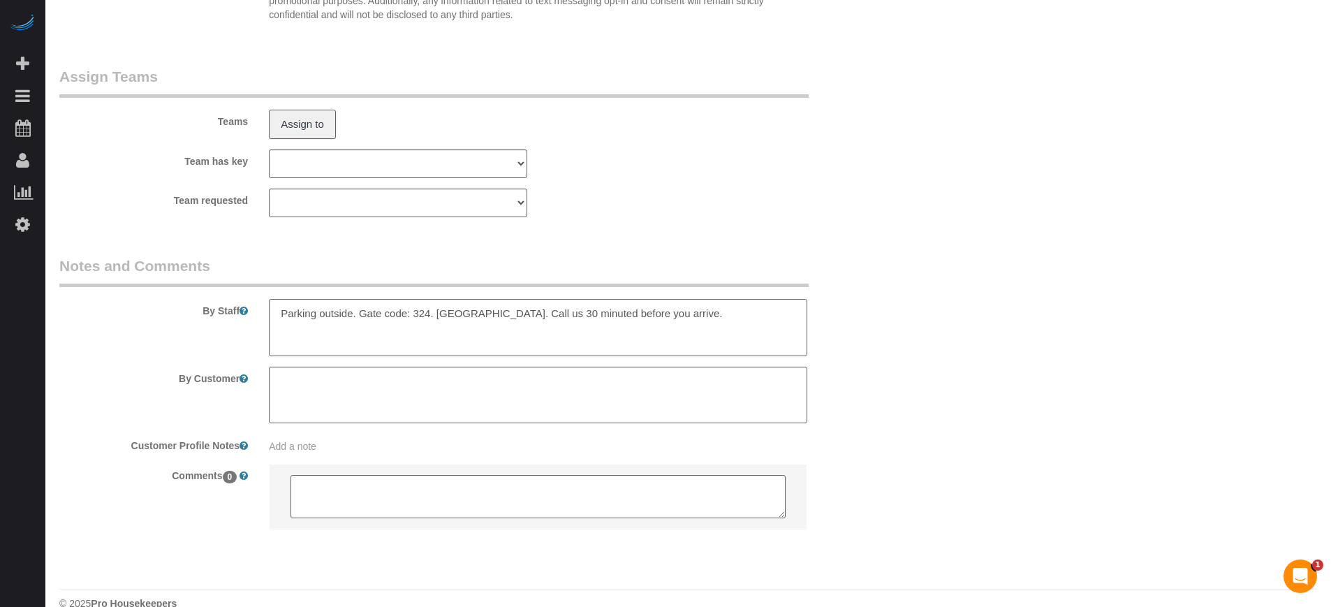
click at [752, 299] on textarea at bounding box center [538, 327] width 538 height 57
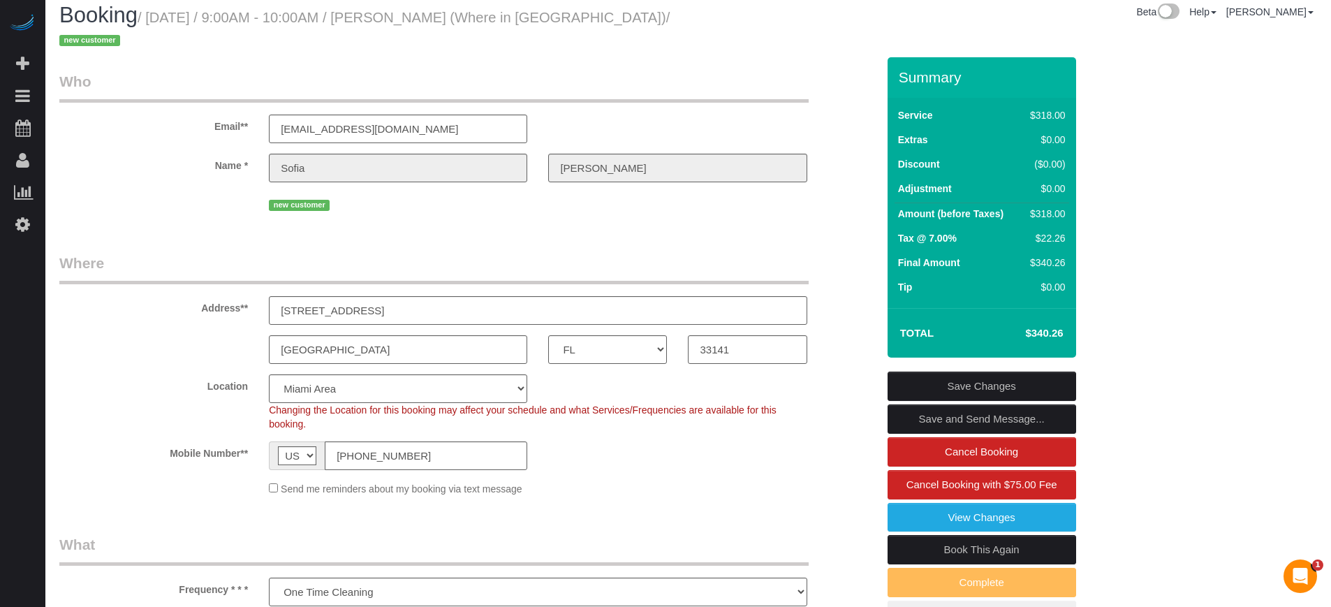
scroll to position [7, 0]
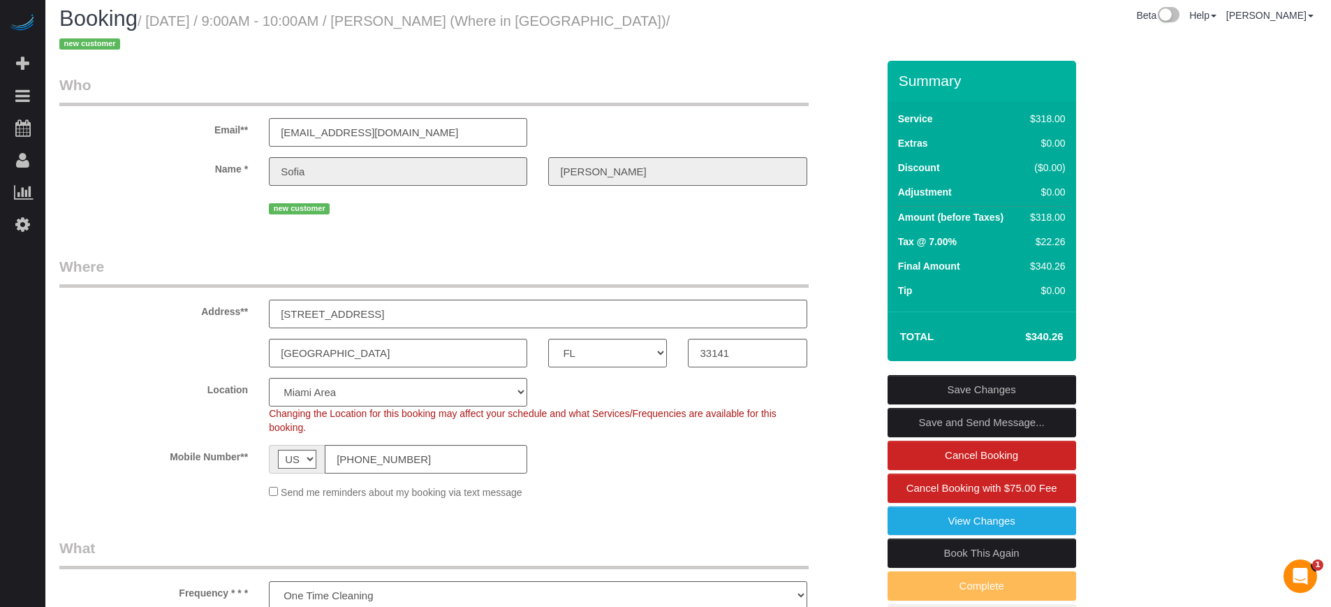
click at [846, 301] on div "Address** 330 86th St, Miami Beach, Unit 4 FL" at bounding box center [468, 292] width 839 height 72
click at [864, 293] on div "Address** 330 86th St, Miami Beach, Unit 4 FL" at bounding box center [468, 292] width 839 height 72
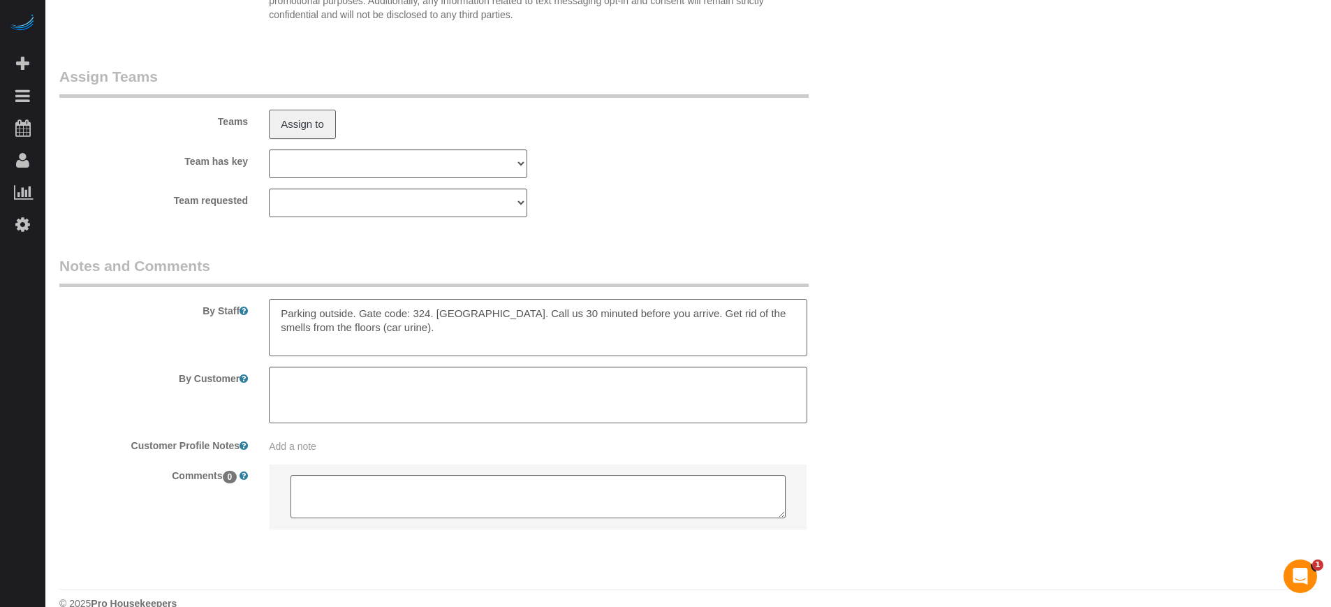
click at [740, 299] on textarea at bounding box center [538, 327] width 538 height 57
click at [559, 299] on textarea at bounding box center [538, 327] width 538 height 57
click at [613, 306] on textarea at bounding box center [538, 327] width 538 height 57
click at [409, 299] on textarea at bounding box center [538, 327] width 538 height 57
click at [641, 299] on textarea at bounding box center [538, 327] width 538 height 57
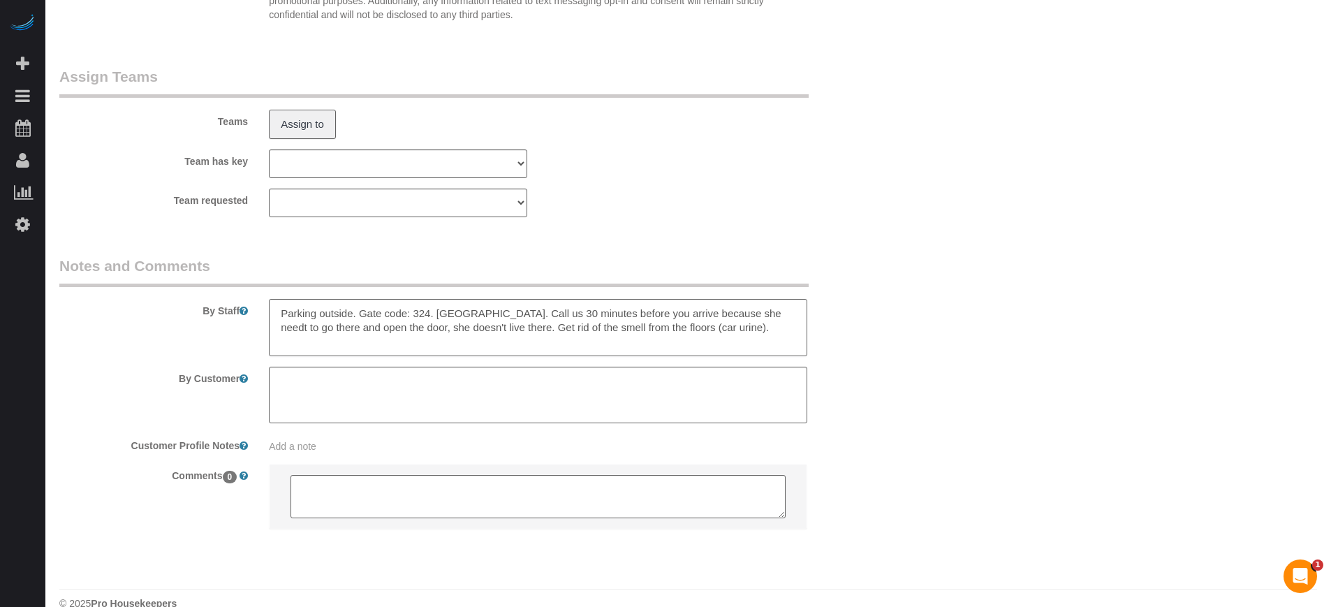
click at [501, 299] on textarea at bounding box center [538, 327] width 538 height 57
click at [719, 299] on textarea at bounding box center [538, 327] width 538 height 57
click at [457, 309] on textarea at bounding box center [538, 327] width 538 height 57
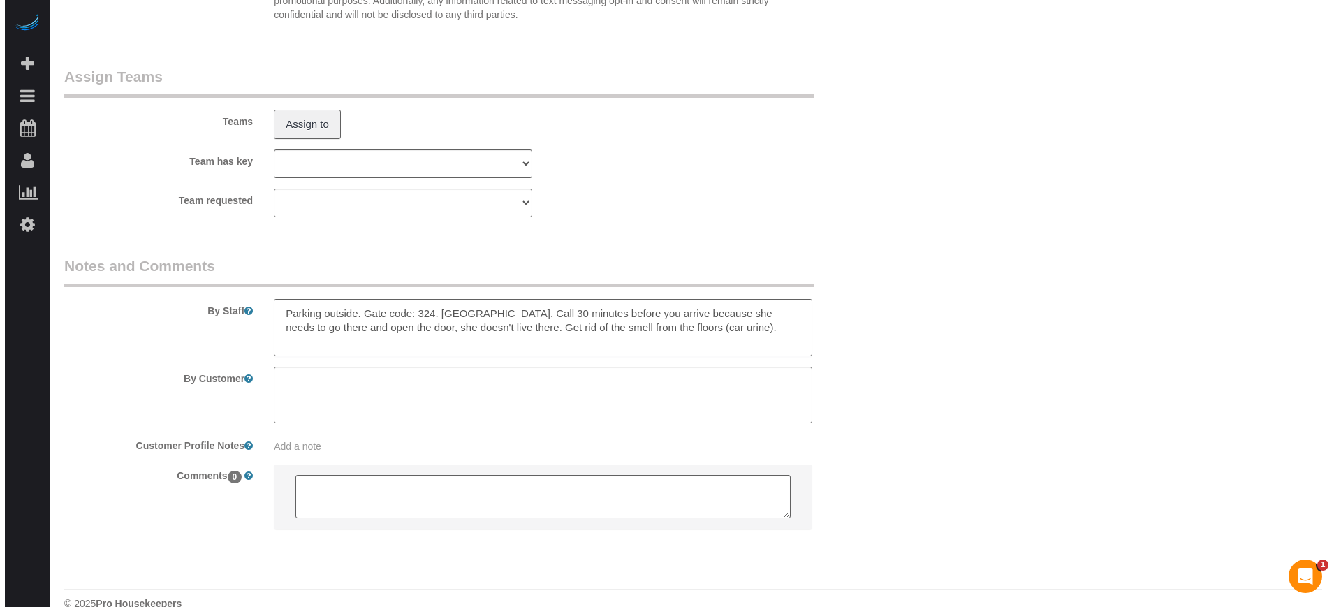
scroll to position [0, 0]
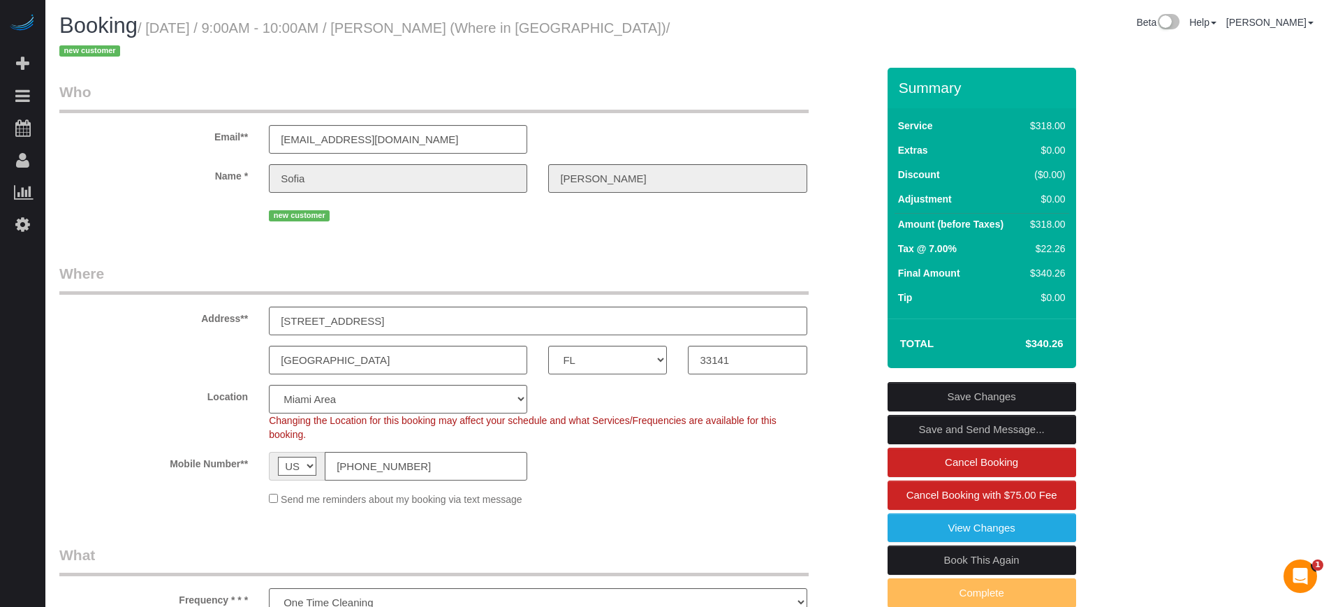
type textarea "Parking outside. Gate code: 324. Vacant. Call 30 minutes before you arrive beca…"
click at [937, 382] on link "Save Changes" at bounding box center [982, 396] width 189 height 29
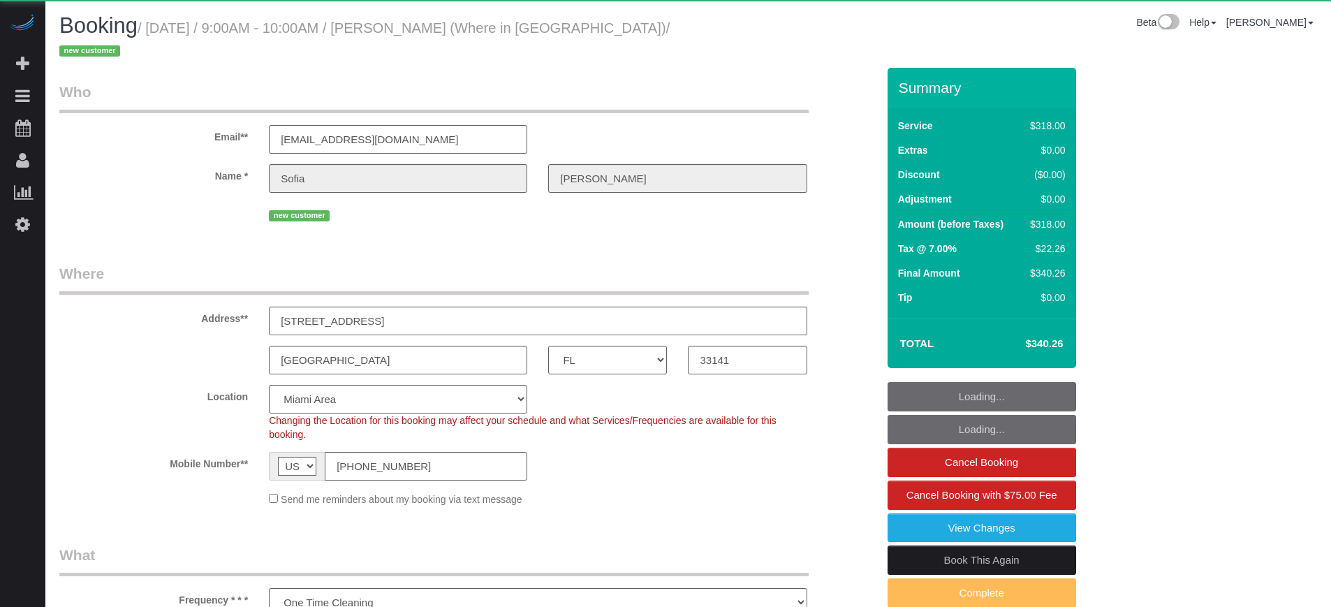
select select "FL"
select select "number:9"
select select "object:721"
select select "spot1"
select select "5"
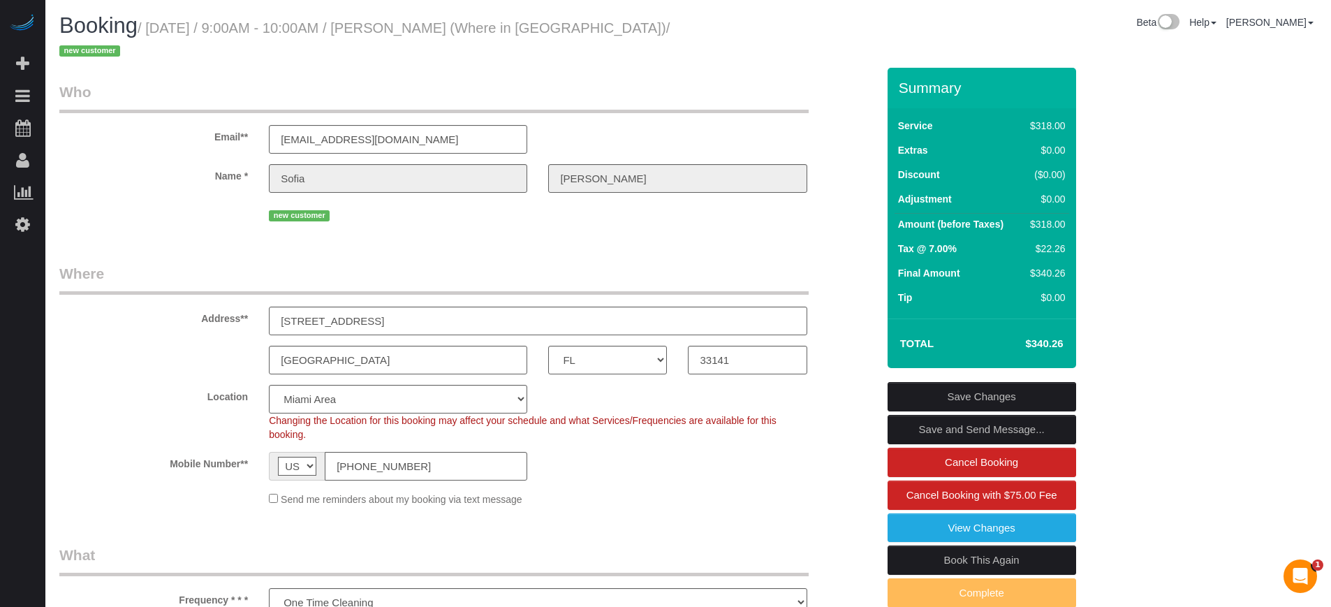
click at [845, 465] on sui-booking-location "Location Pro Housekeepers Atlanta Austin Boston Chicago Cincinnati Clearwater D…" at bounding box center [468, 446] width 818 height 122
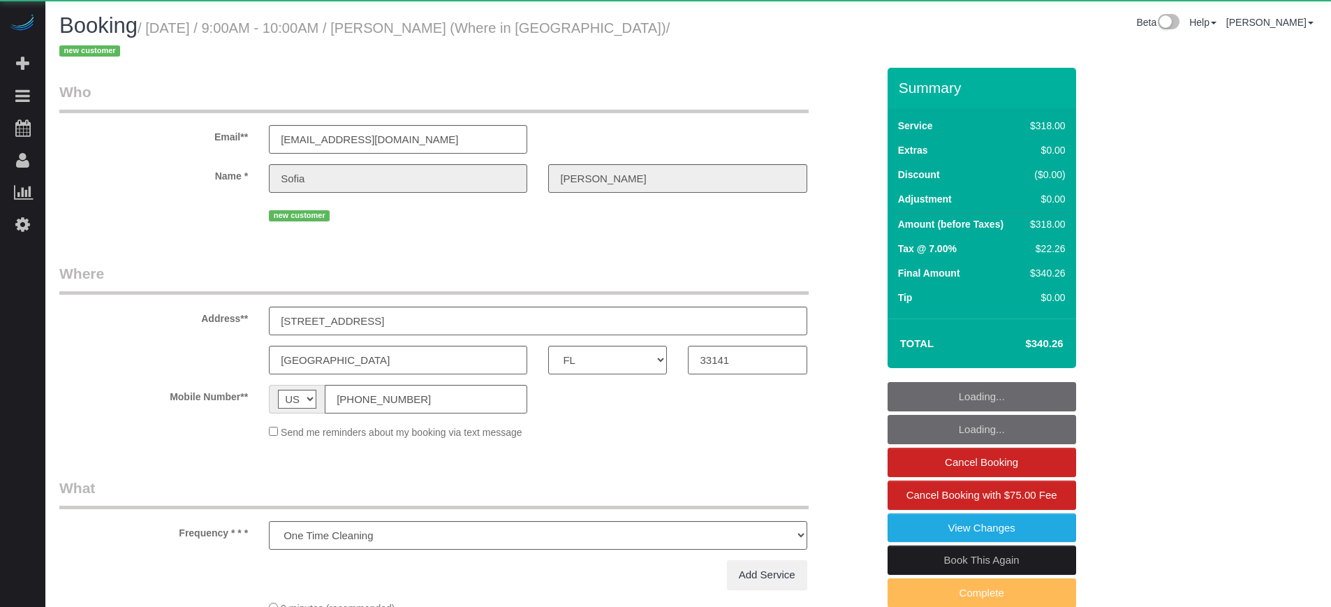
select select "FL"
select select "number:9"
select select "object:850"
select select "5"
select select "spot49"
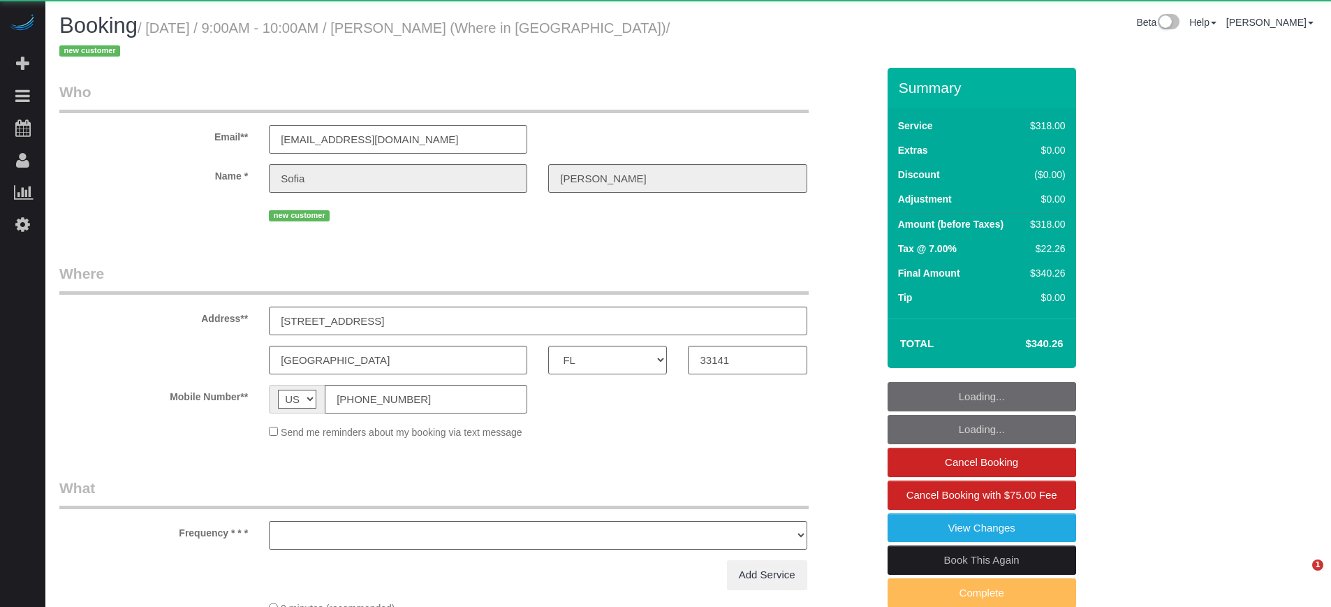
select select "FL"
select select "object:643"
select select "string:fspay-d517b2c8-5be0-4dcd-ab57-a30a226be20f"
select select "5"
select select "spot1"
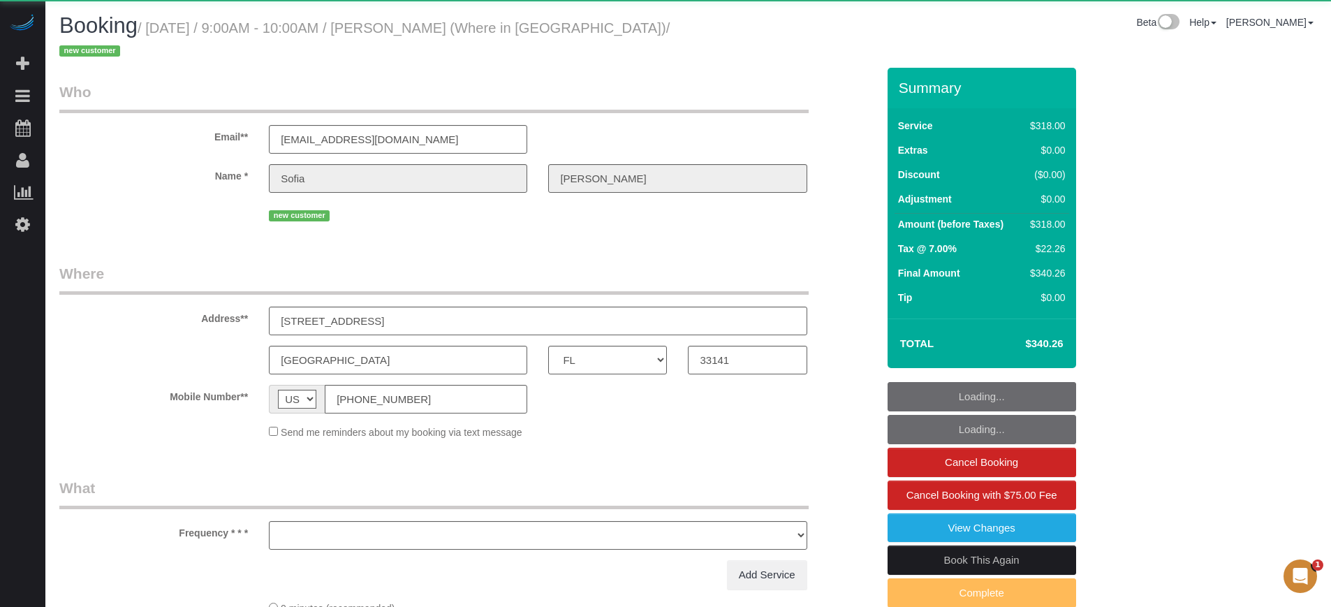
select select "number:9"
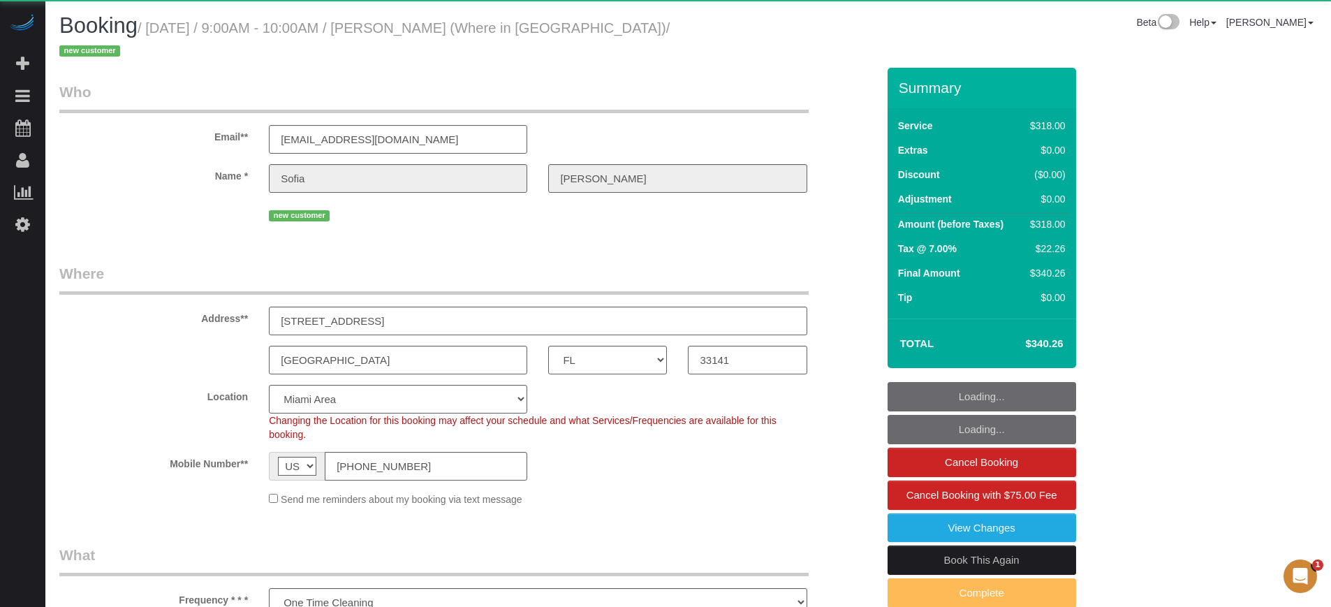
select select "object:850"
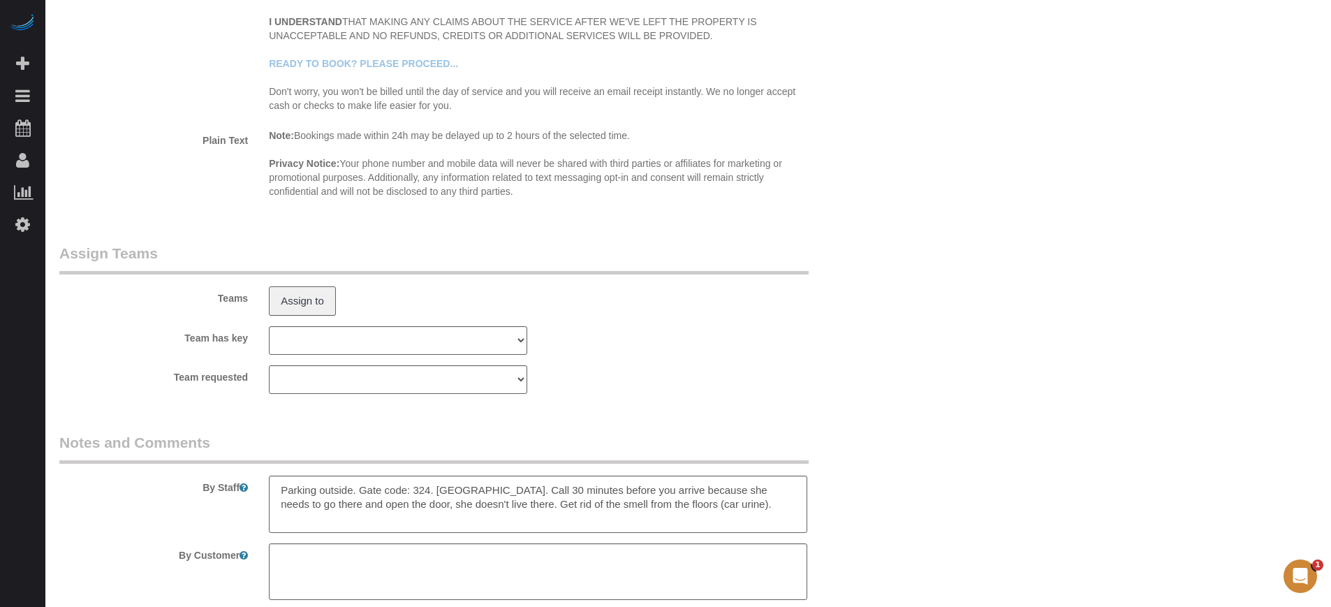
scroll to position [2272, 0]
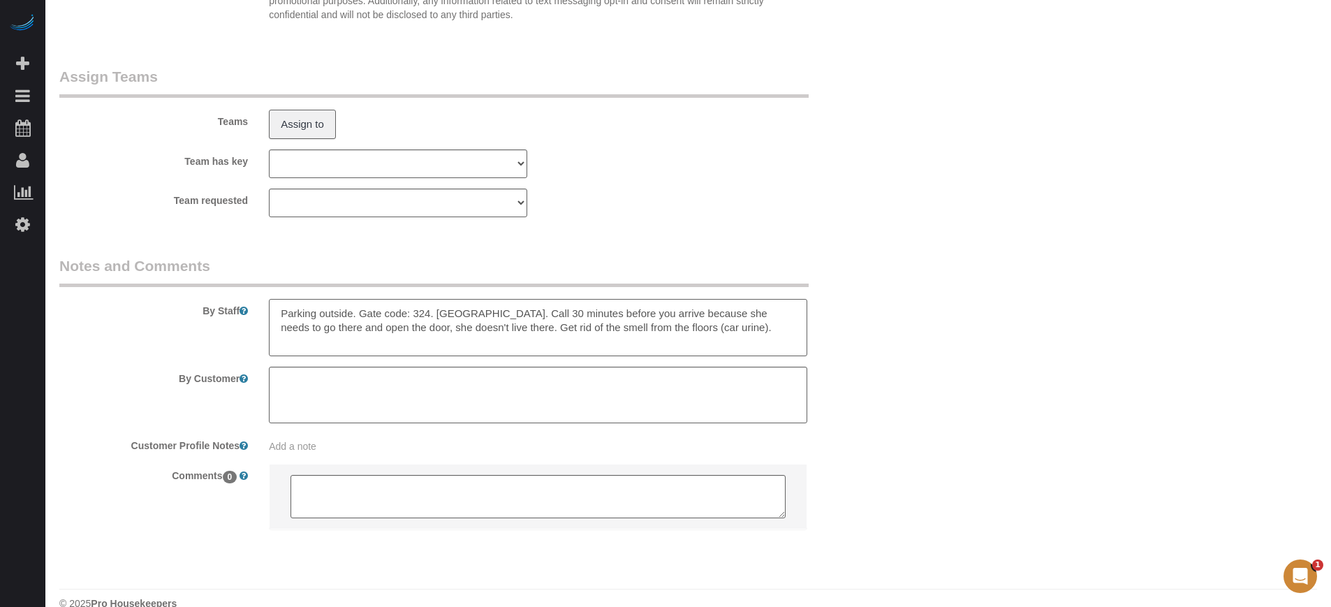
click at [684, 303] on textarea at bounding box center [538, 327] width 538 height 57
click at [289, 316] on textarea at bounding box center [538, 327] width 538 height 57
type textarea "Parking outside. Gate code: 324. [GEOGRAPHIC_DATA]. Call 30 minutes before you …"
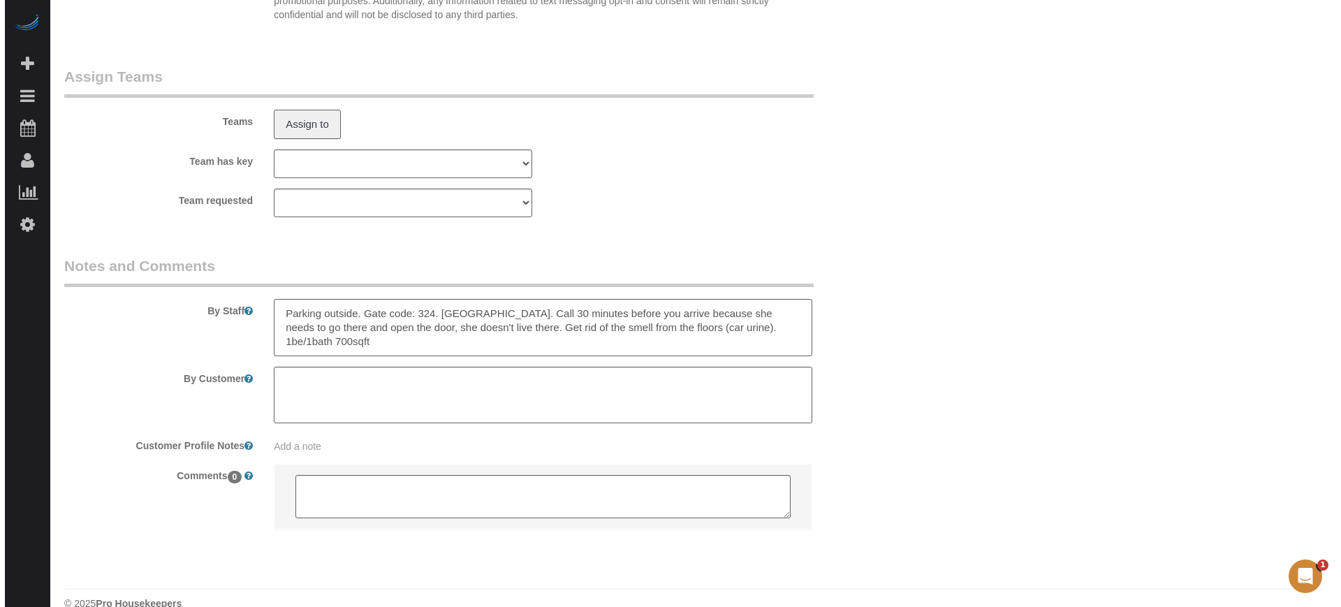
scroll to position [0, 0]
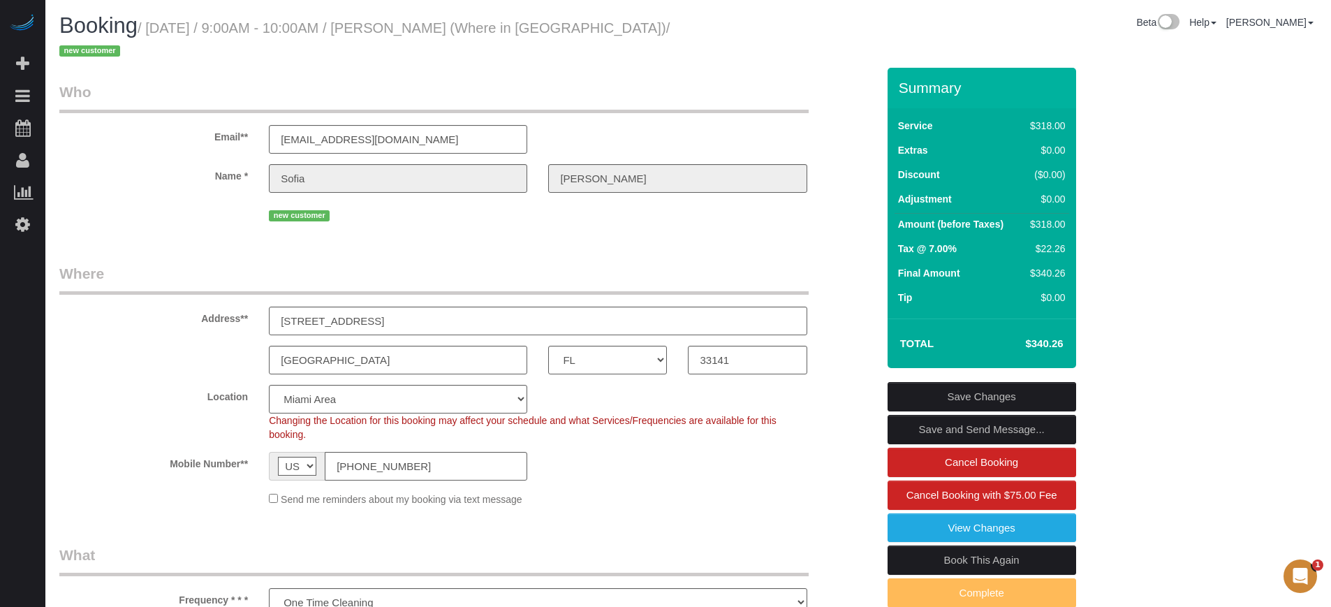
click at [992, 382] on link "Save Changes" at bounding box center [982, 396] width 189 height 29
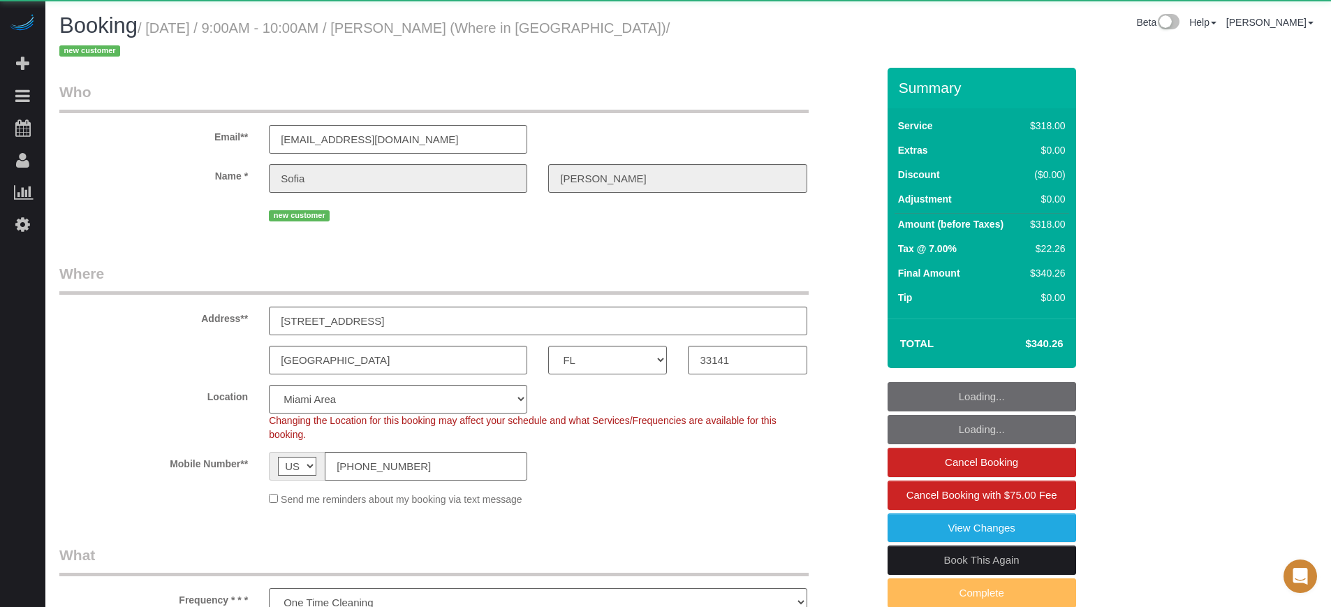
select select "FL"
select select "object:721"
select select "spot1"
select select "5"
select select "number:9"
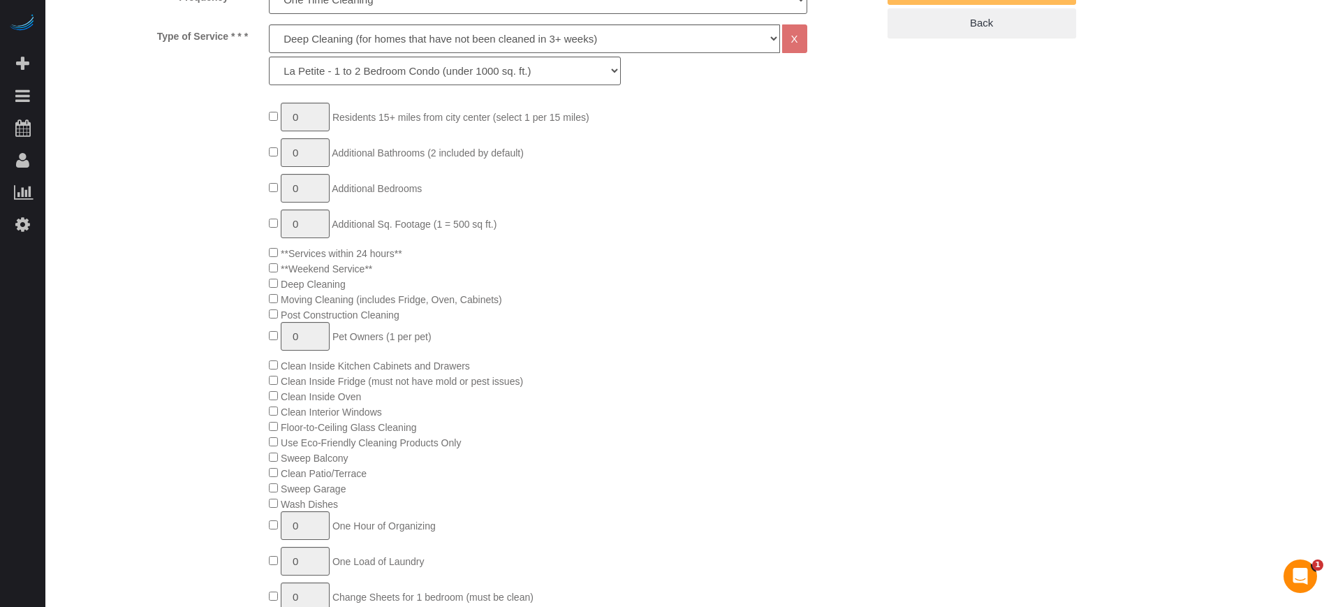
scroll to position [2258, 0]
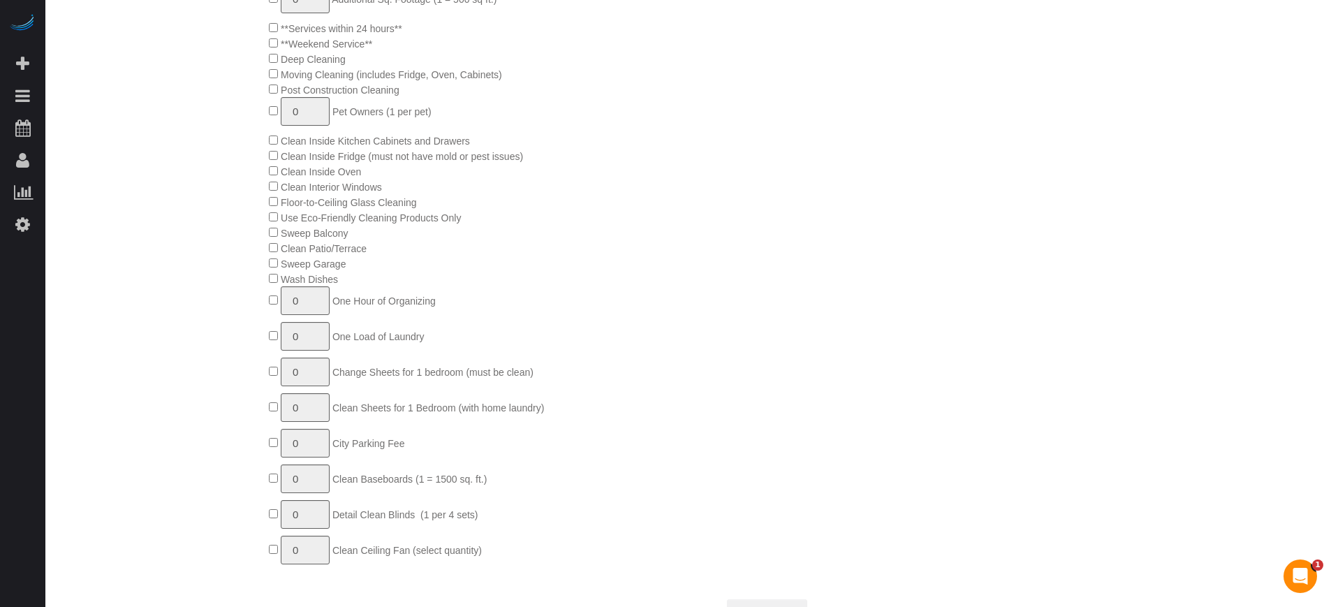
scroll to position [959, 0]
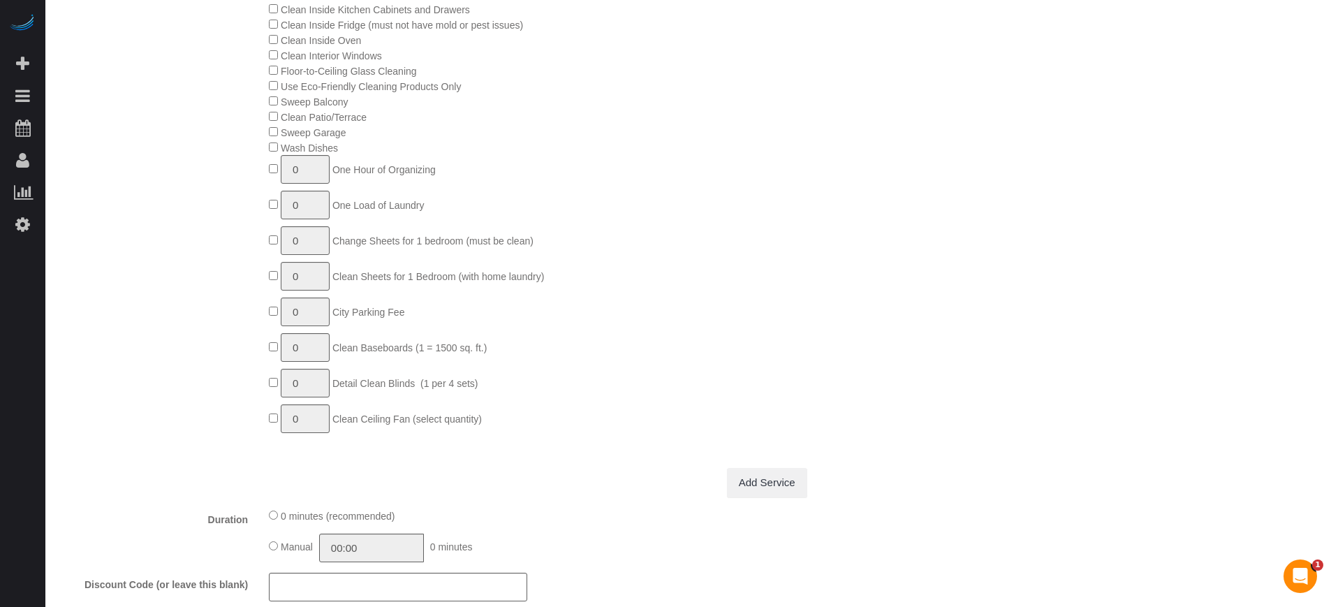
click at [1296, 230] on div "Who Email** [EMAIL_ADDRESS][DOMAIN_NAME] Name * [GEOGRAPHIC_DATA][PERSON_NAME] …" at bounding box center [688, 502] width 1258 height 2787
drag, startPoint x: 1296, startPoint y: 230, endPoint x: 1300, endPoint y: 256, distance: 26.2
click at [1300, 255] on div "Who Email** [EMAIL_ADDRESS][DOMAIN_NAME] Name * [GEOGRAPHIC_DATA][PERSON_NAME] …" at bounding box center [688, 502] width 1258 height 2787
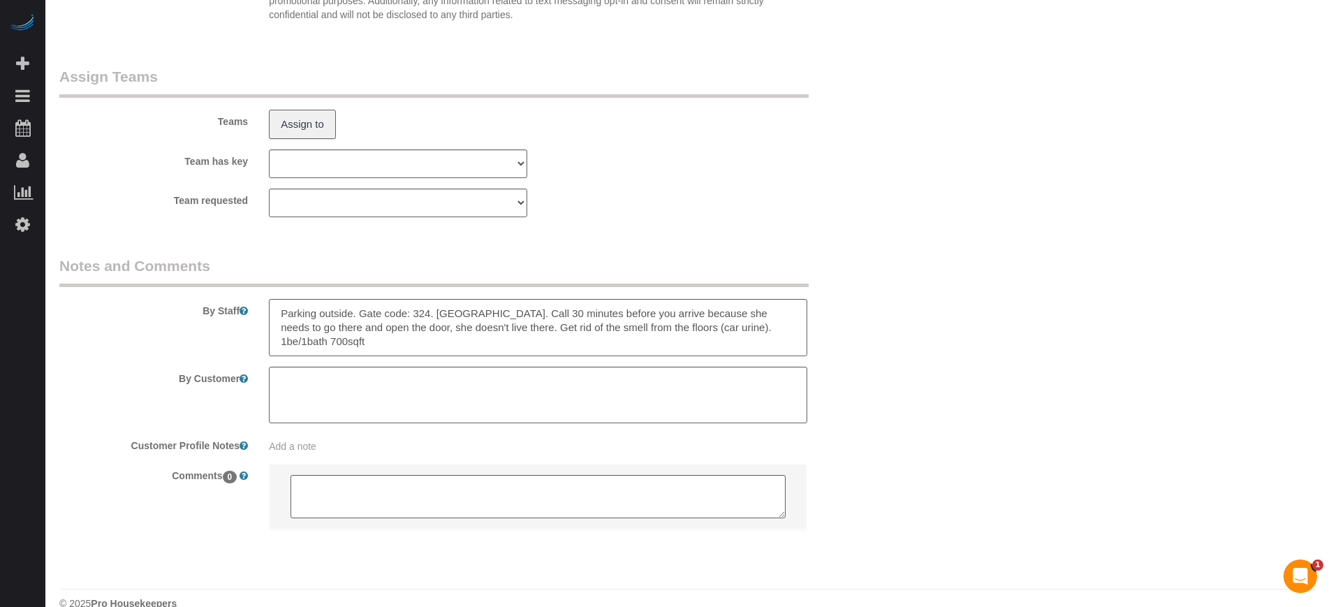
scroll to position [0, 0]
